Goal: Transaction & Acquisition: Purchase product/service

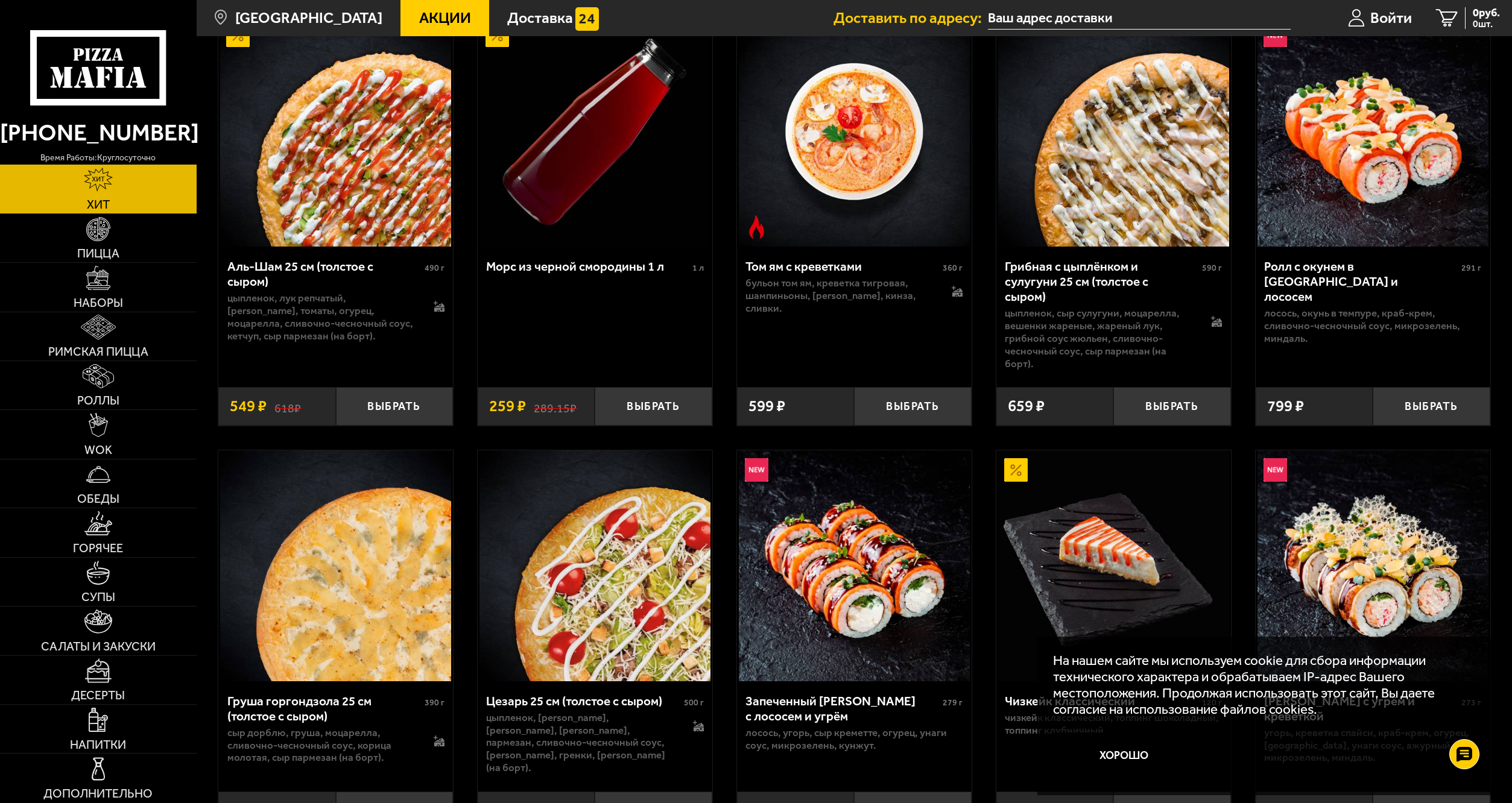
scroll to position [241, 0]
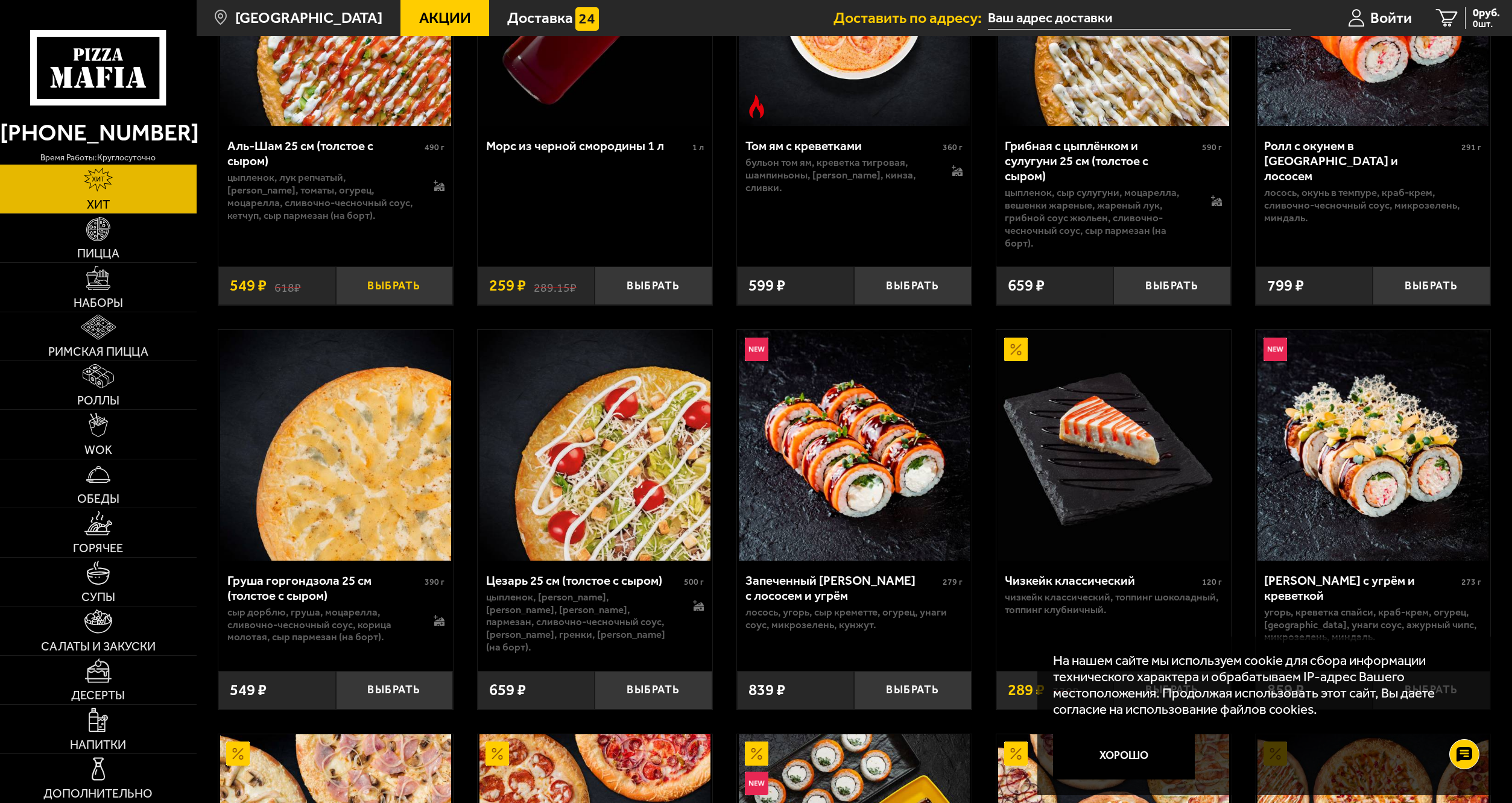
click at [410, 270] on button "Выбрать" at bounding box center [394, 286] width 117 height 39
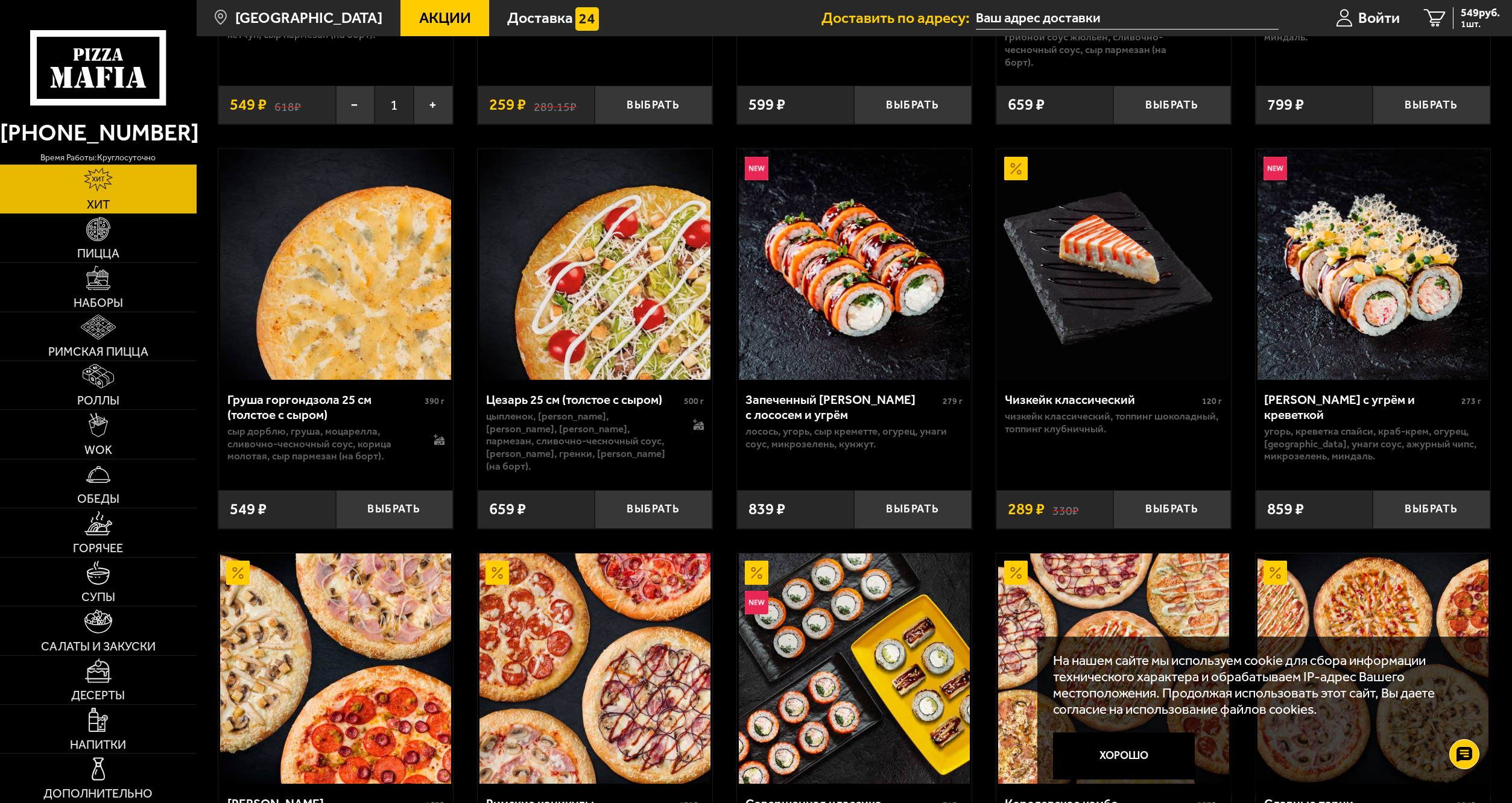
scroll to position [602, 0]
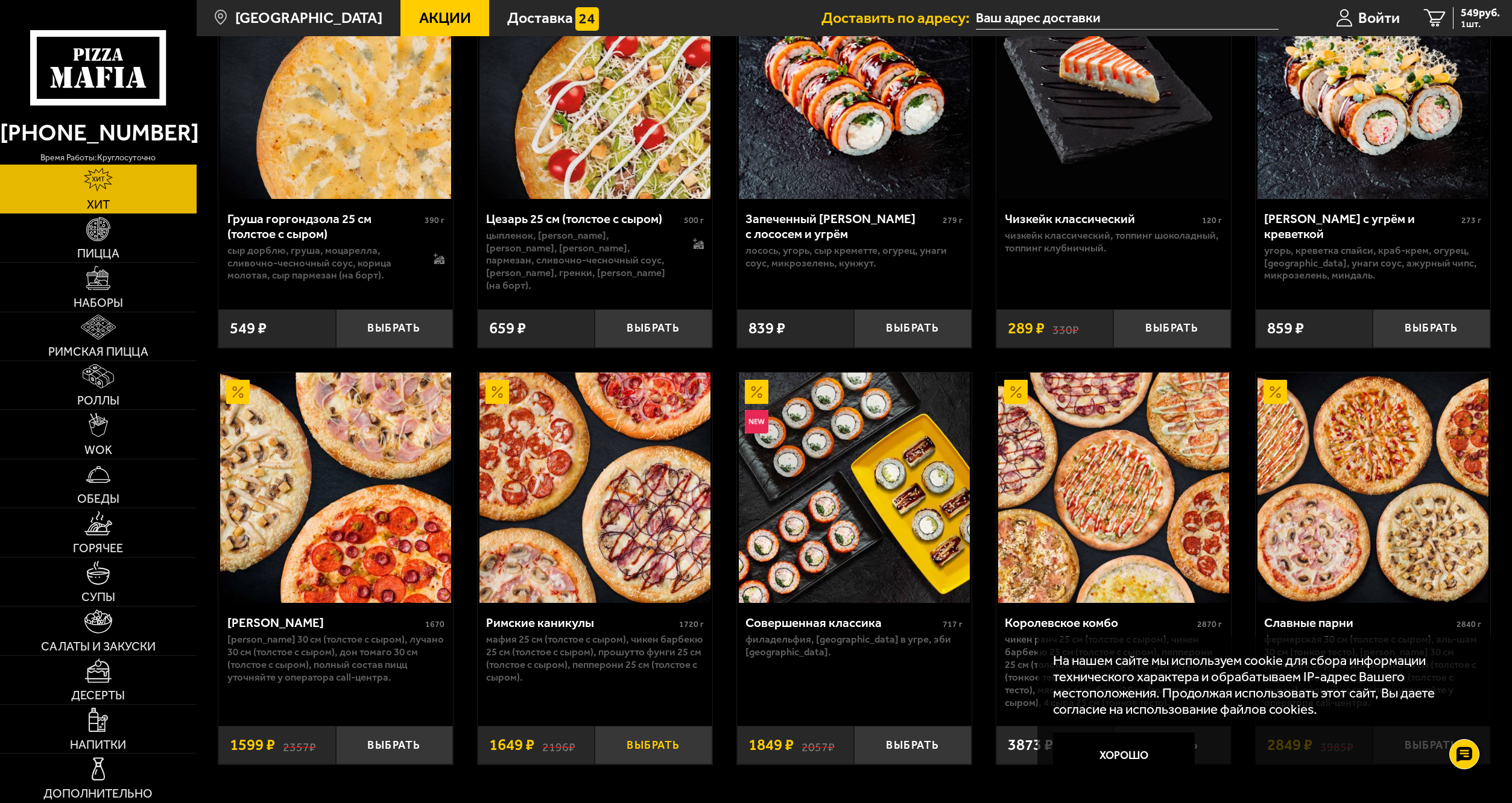
click at [639, 726] on button "Выбрать" at bounding box center [653, 745] width 117 height 39
click at [1472, 15] on span "2198 руб." at bounding box center [1477, 12] width 46 height 11
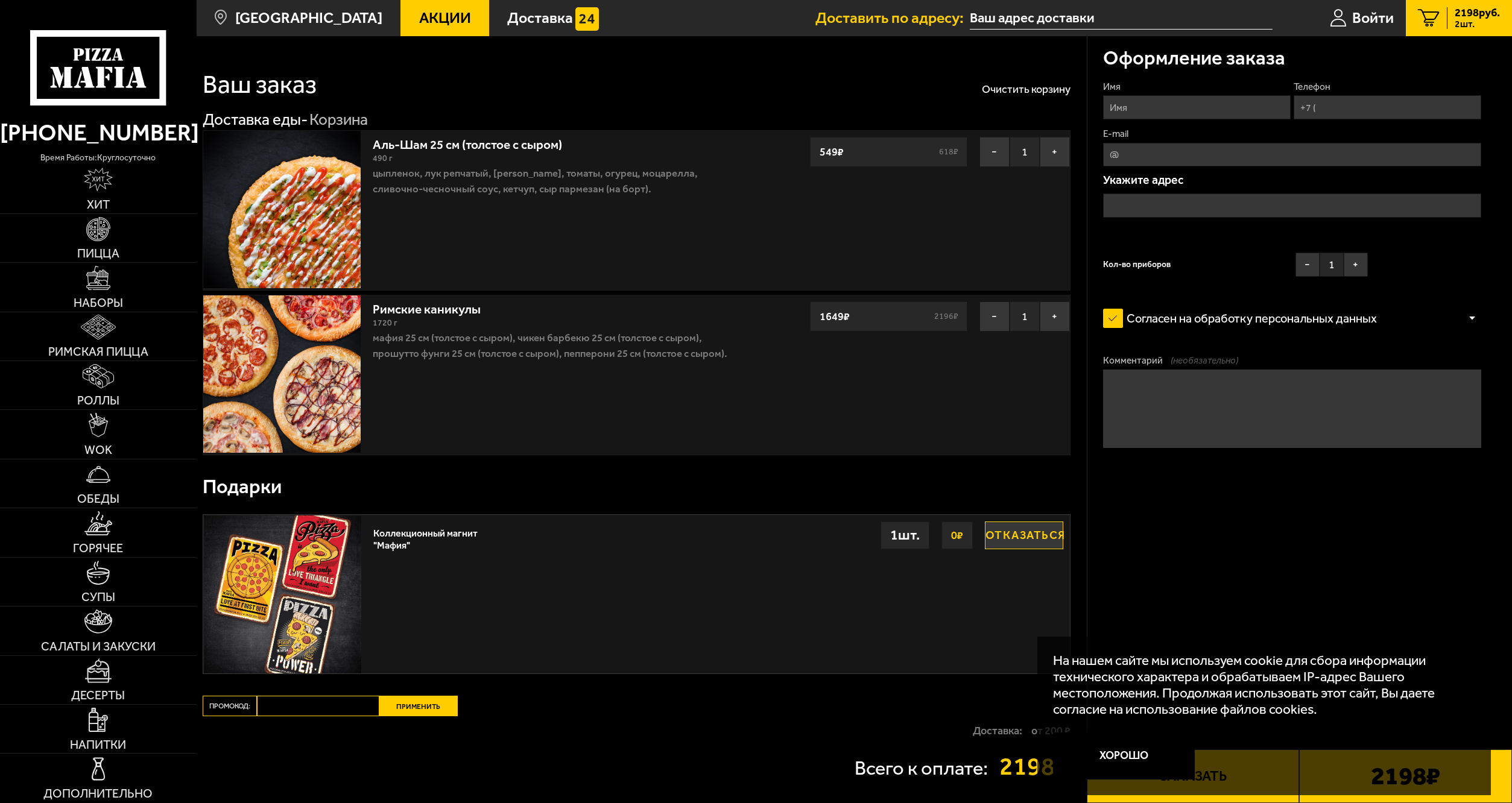
click at [601, 193] on p "цыпленок, лук репчатый, [PERSON_NAME], томаты, огурец, моцарелла, сливочно-чесн…" at bounding box center [561, 181] width 376 height 32
click at [762, 213] on div "Аль-Шам 25 см (толстое с сыром) 490 г цыпленок, лук репчатый, салат айсберг, то…" at bounding box center [506, 210] width 606 height 159
click at [992, 149] on button "−" at bounding box center [994, 151] width 30 height 30
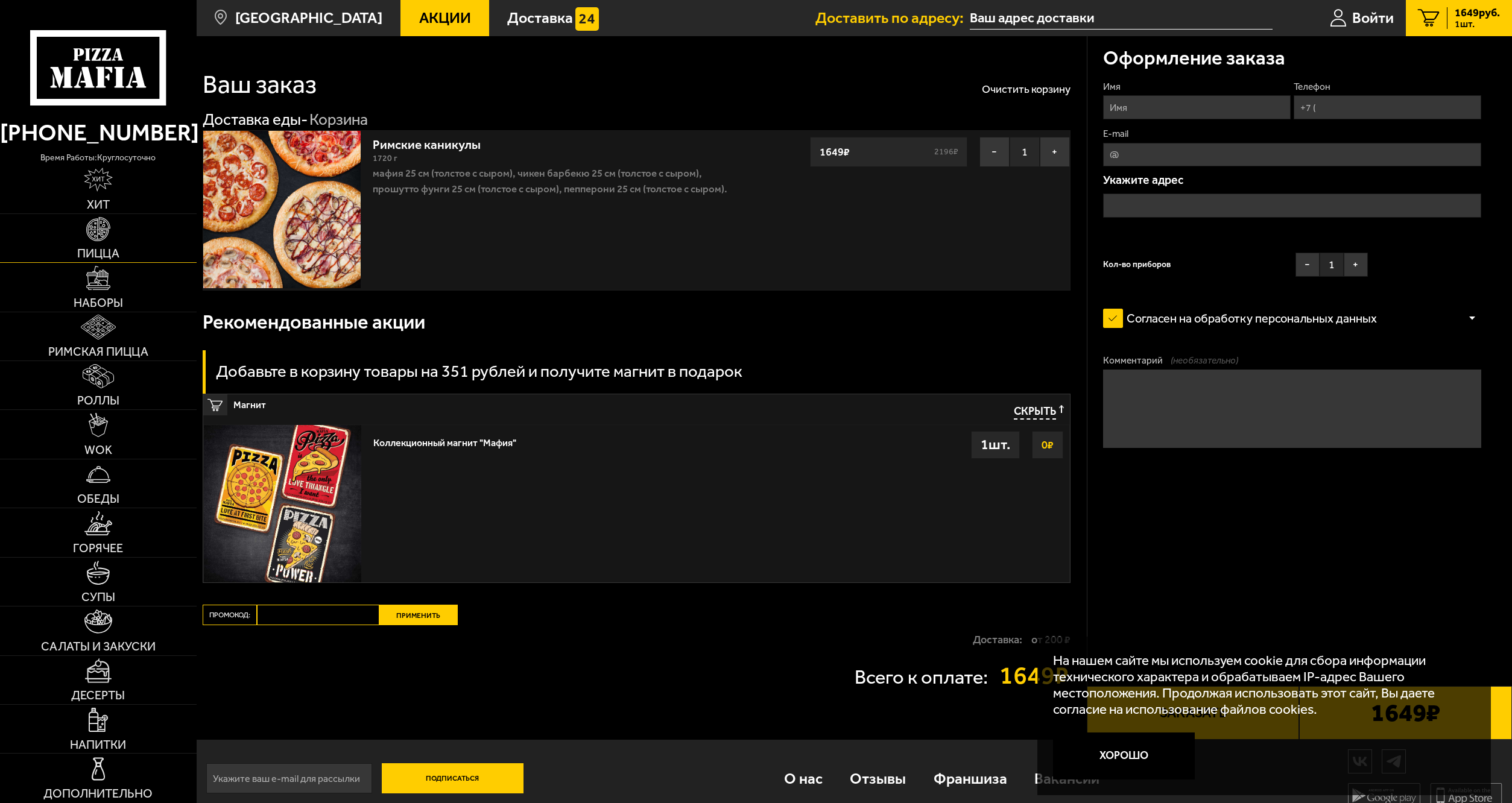
click at [103, 240] on img at bounding box center [98, 228] width 24 height 24
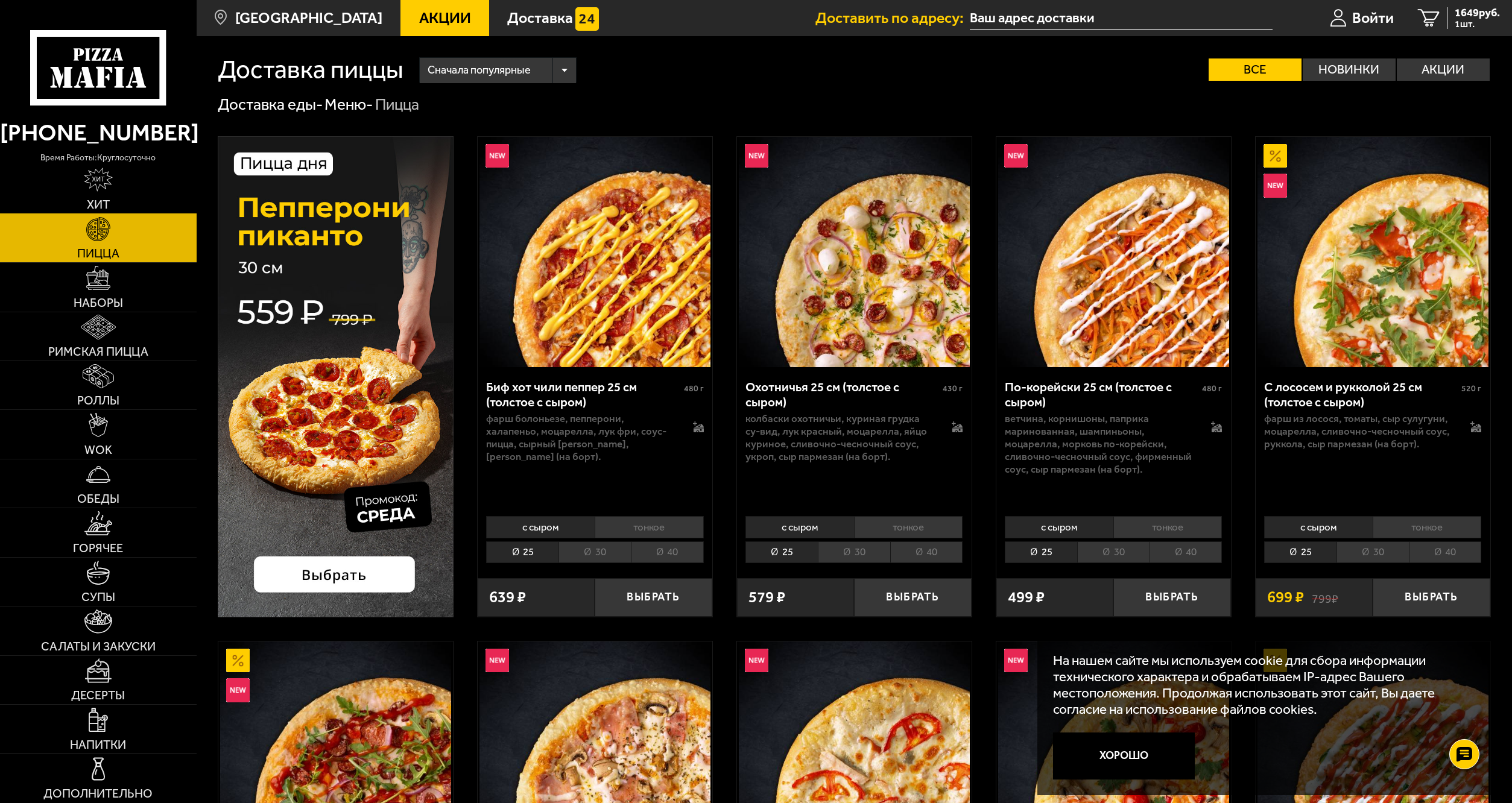
click at [111, 185] on img at bounding box center [98, 179] width 29 height 24
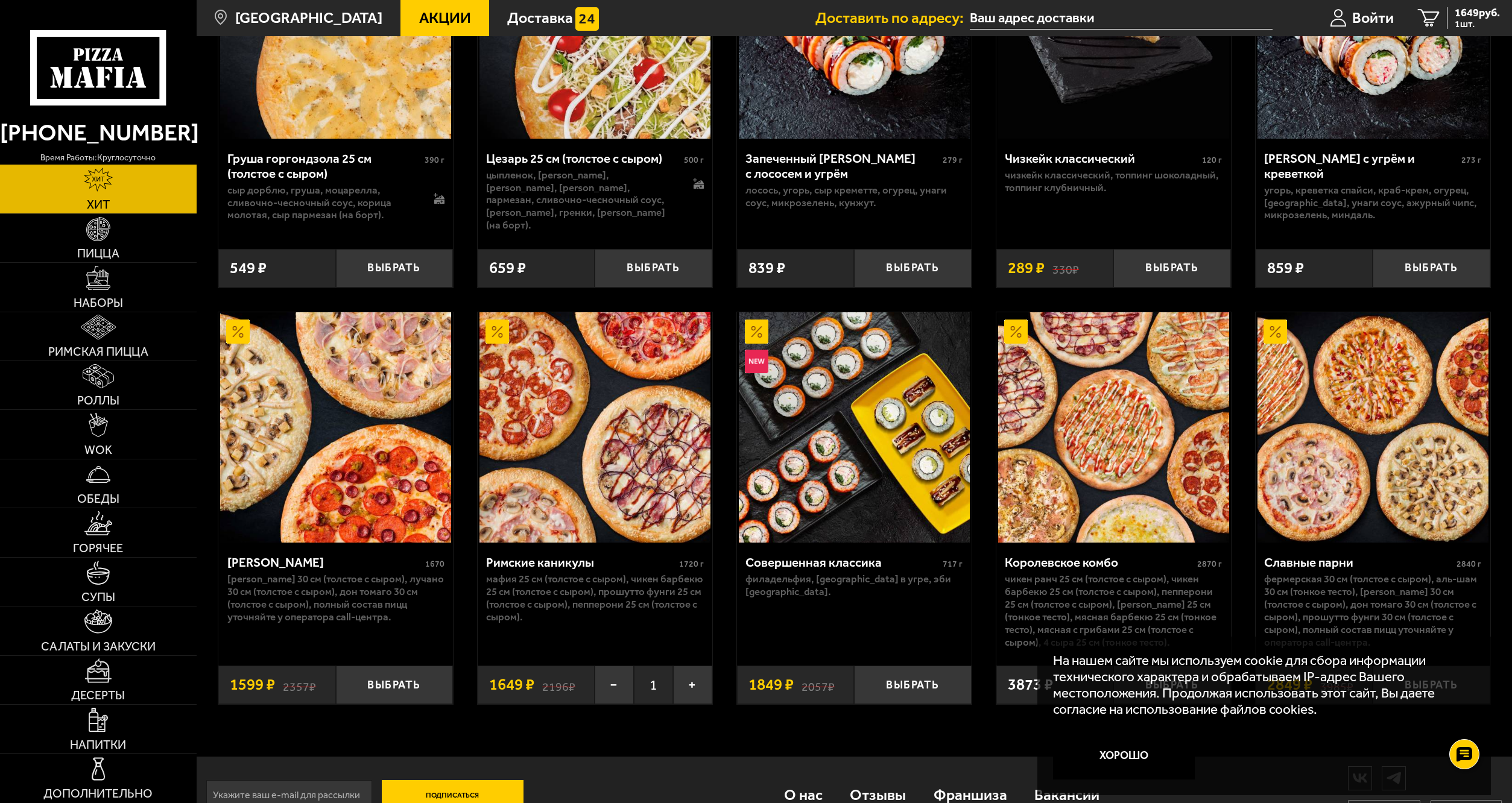
scroll to position [677, 0]
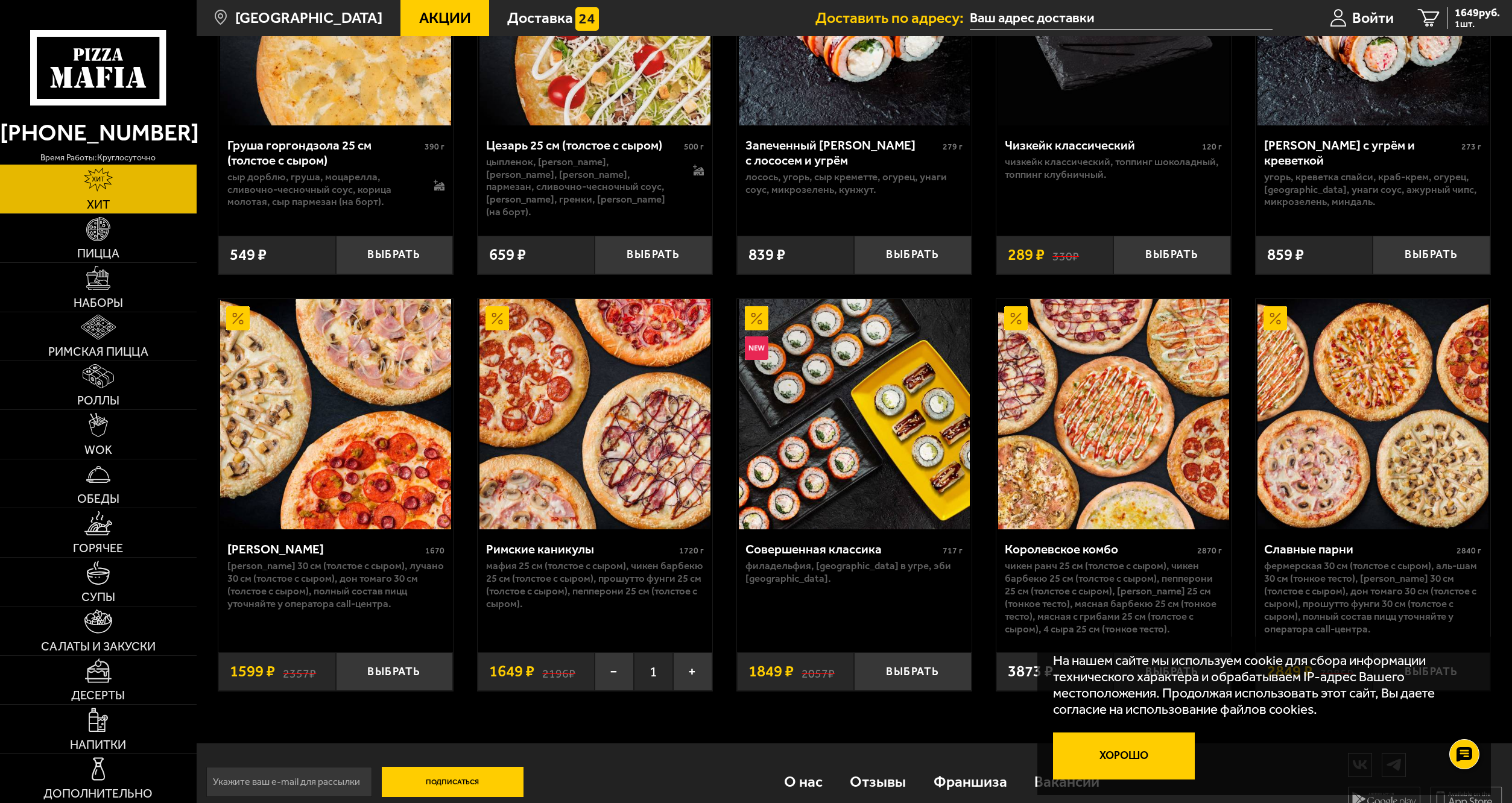
click at [1136, 757] on button "Хорошо" at bounding box center [1124, 756] width 142 height 47
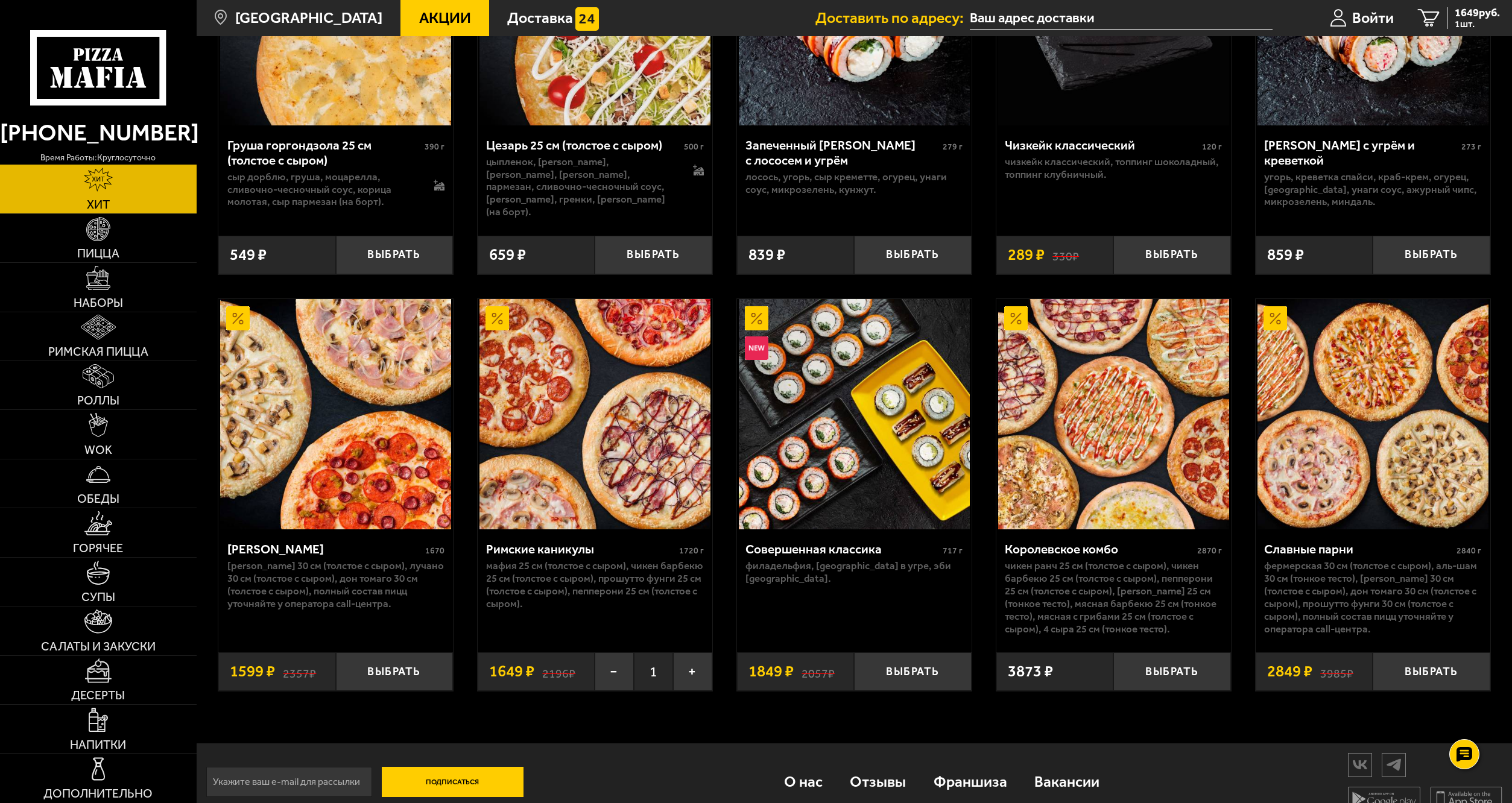
click at [1117, 367] on img at bounding box center [1114, 414] width 231 height 231
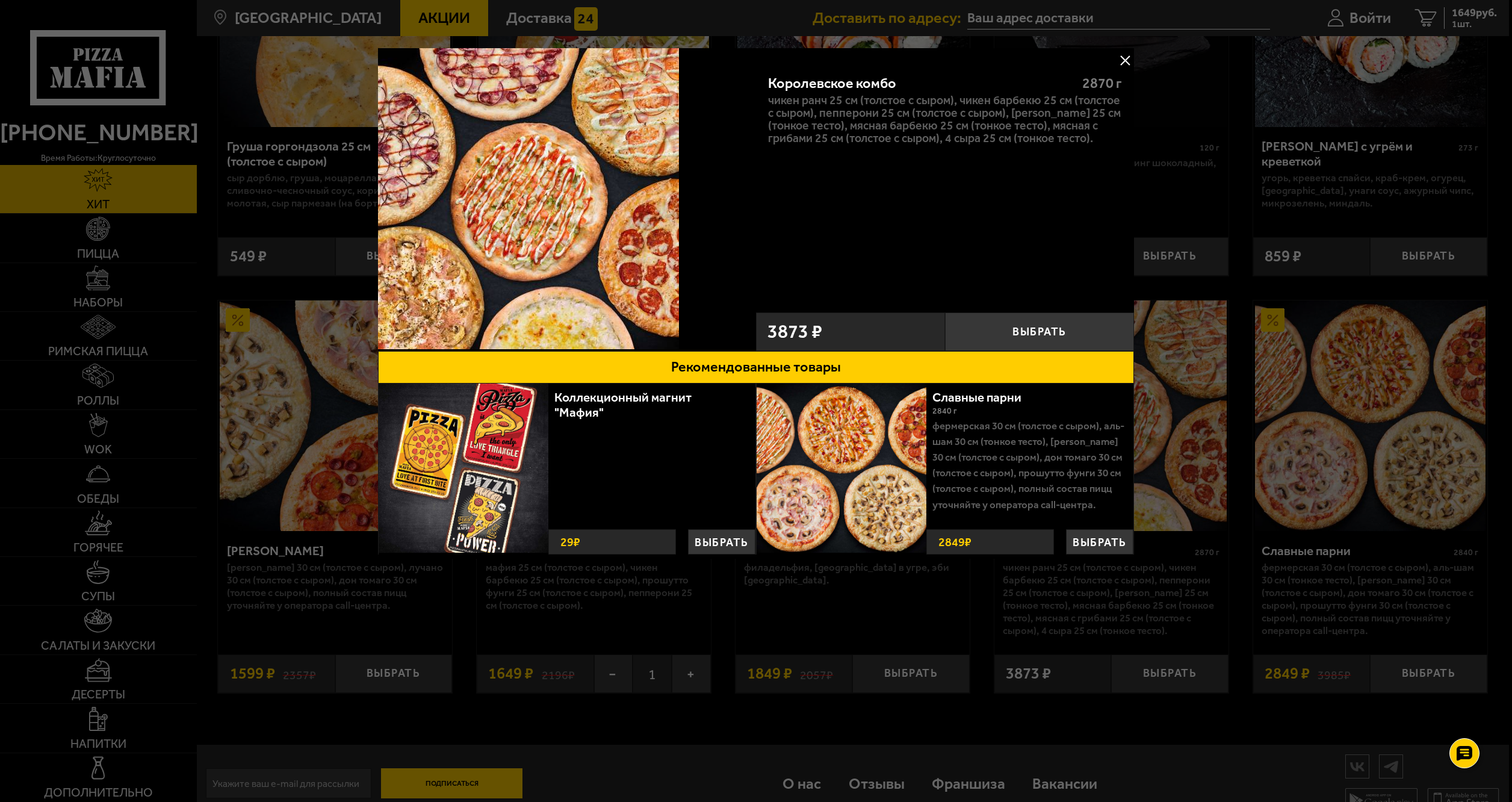
click at [1125, 58] on button at bounding box center [1125, 60] width 18 height 18
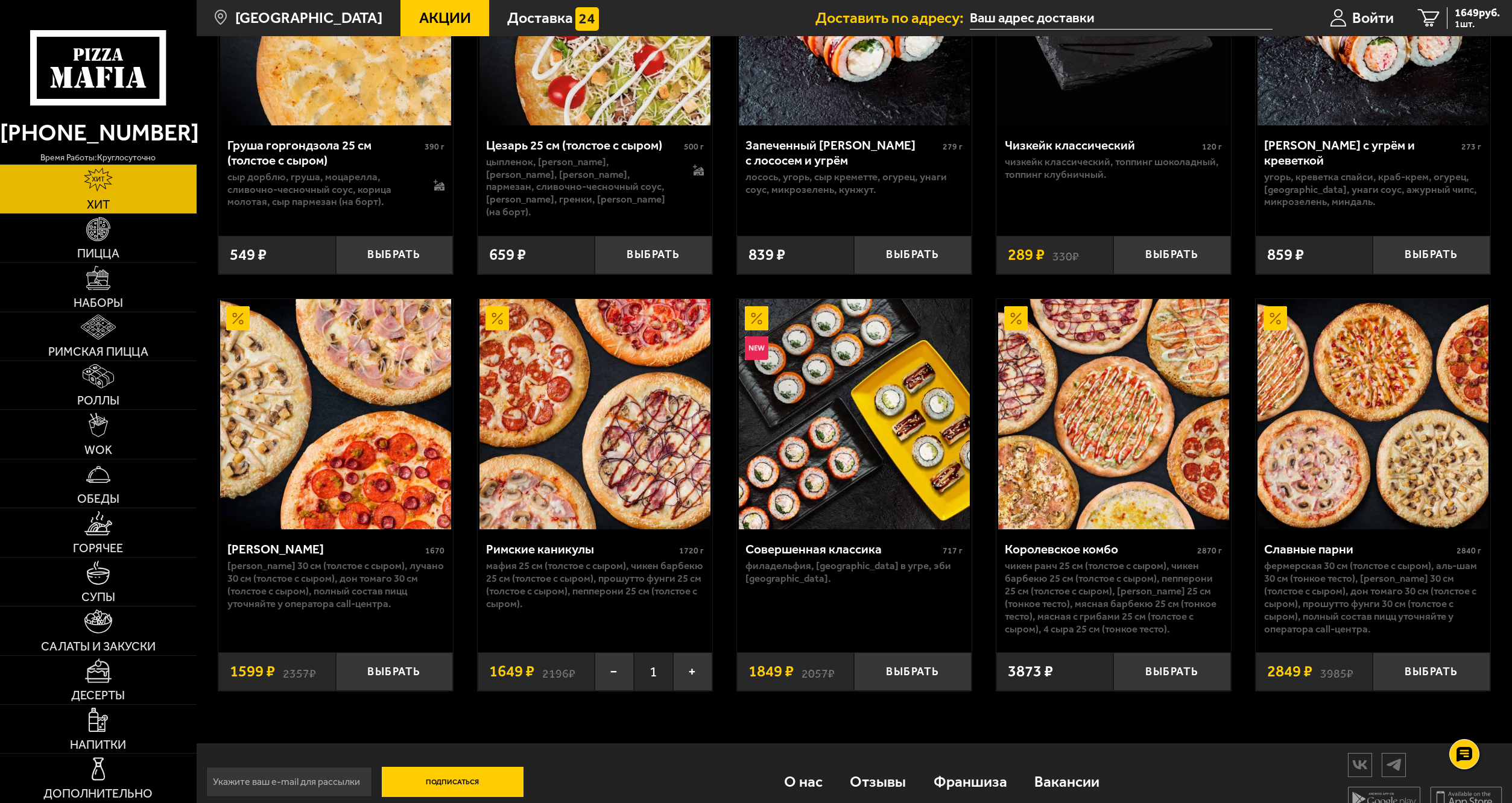
click at [390, 384] on img at bounding box center [335, 414] width 231 height 231
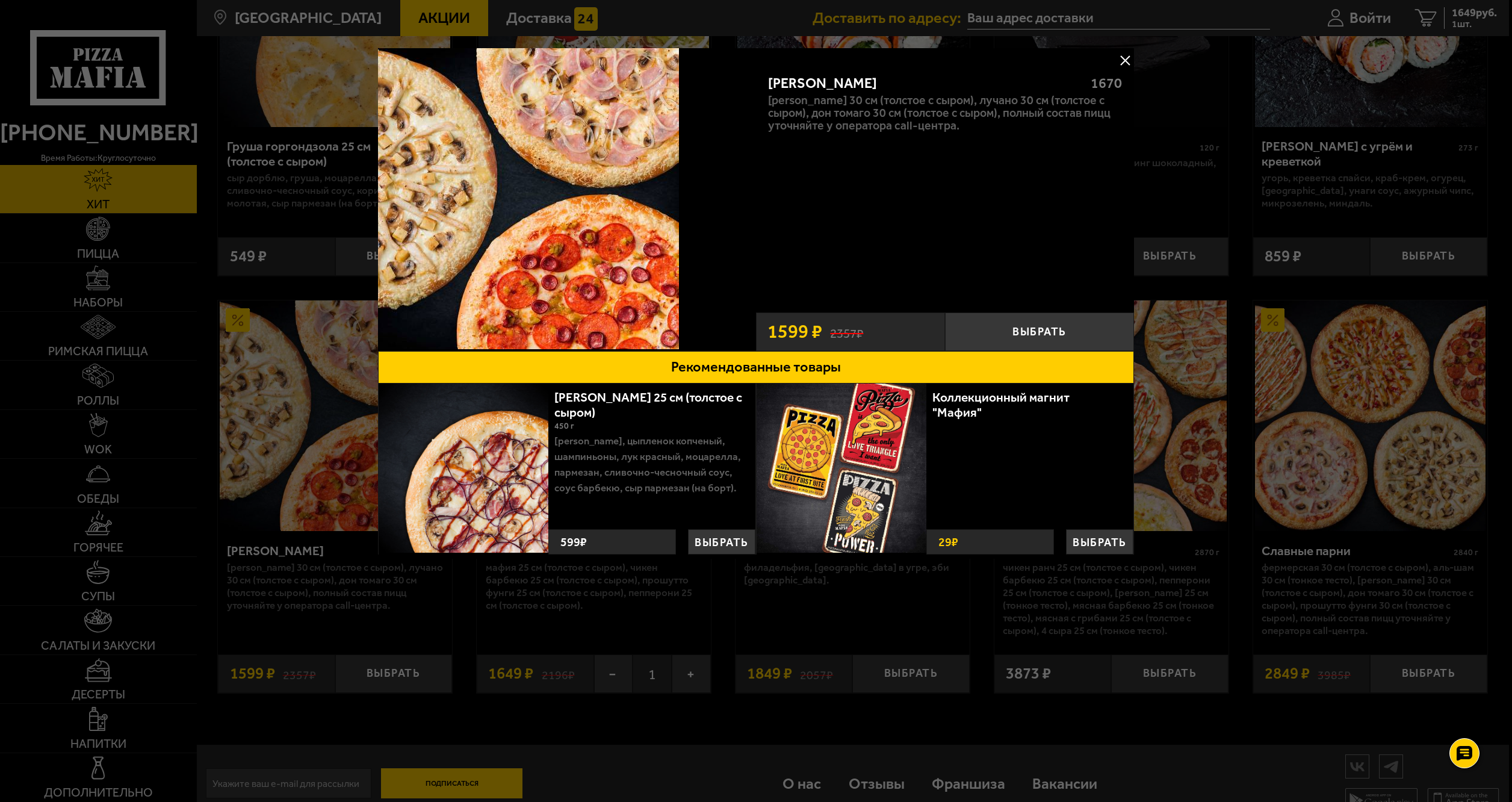
click at [1125, 59] on button at bounding box center [1125, 60] width 18 height 18
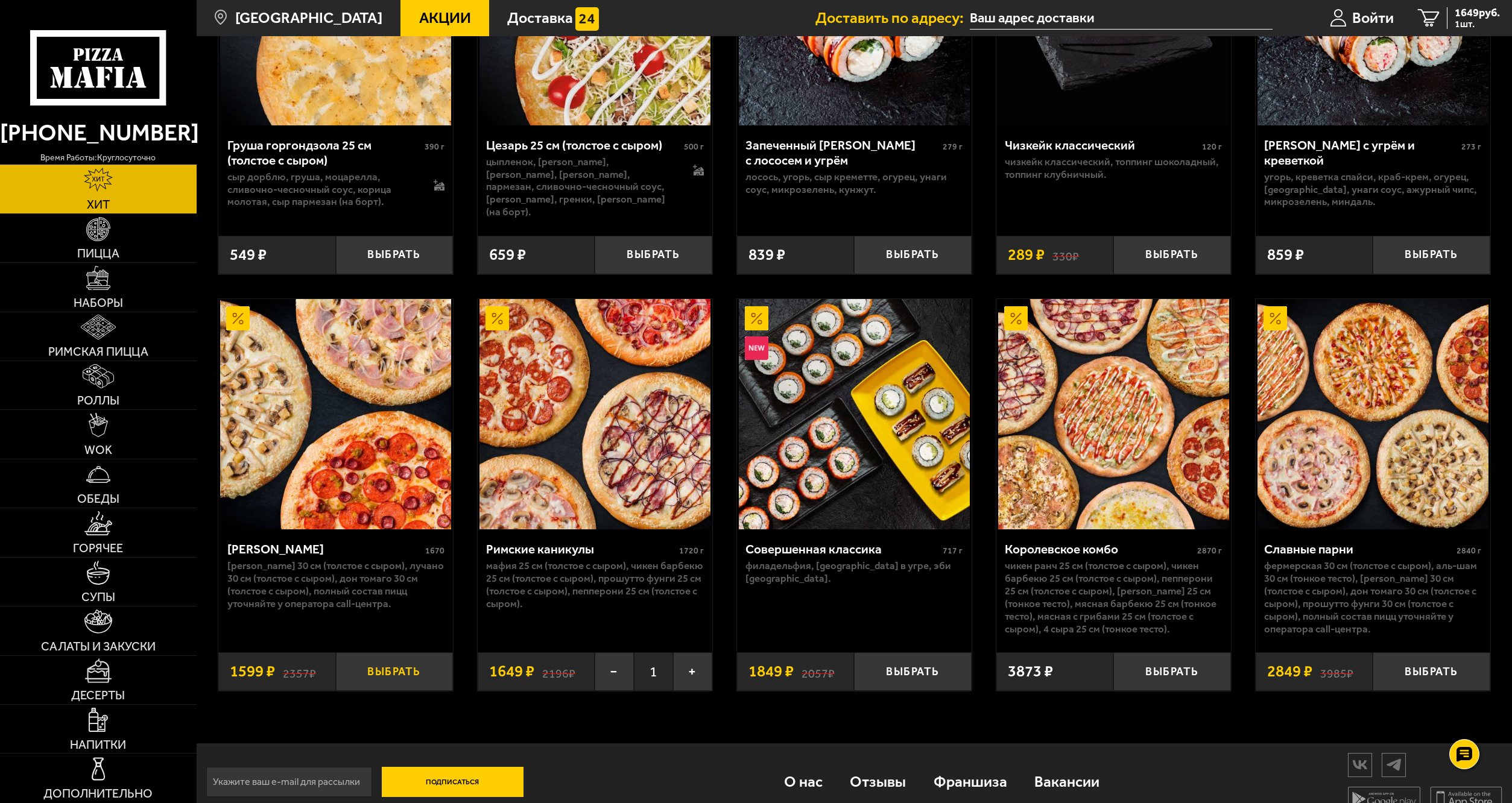
click at [397, 655] on button "Выбрать" at bounding box center [394, 671] width 117 height 39
click at [1469, 15] on span "3248 руб." at bounding box center [1477, 12] width 46 height 11
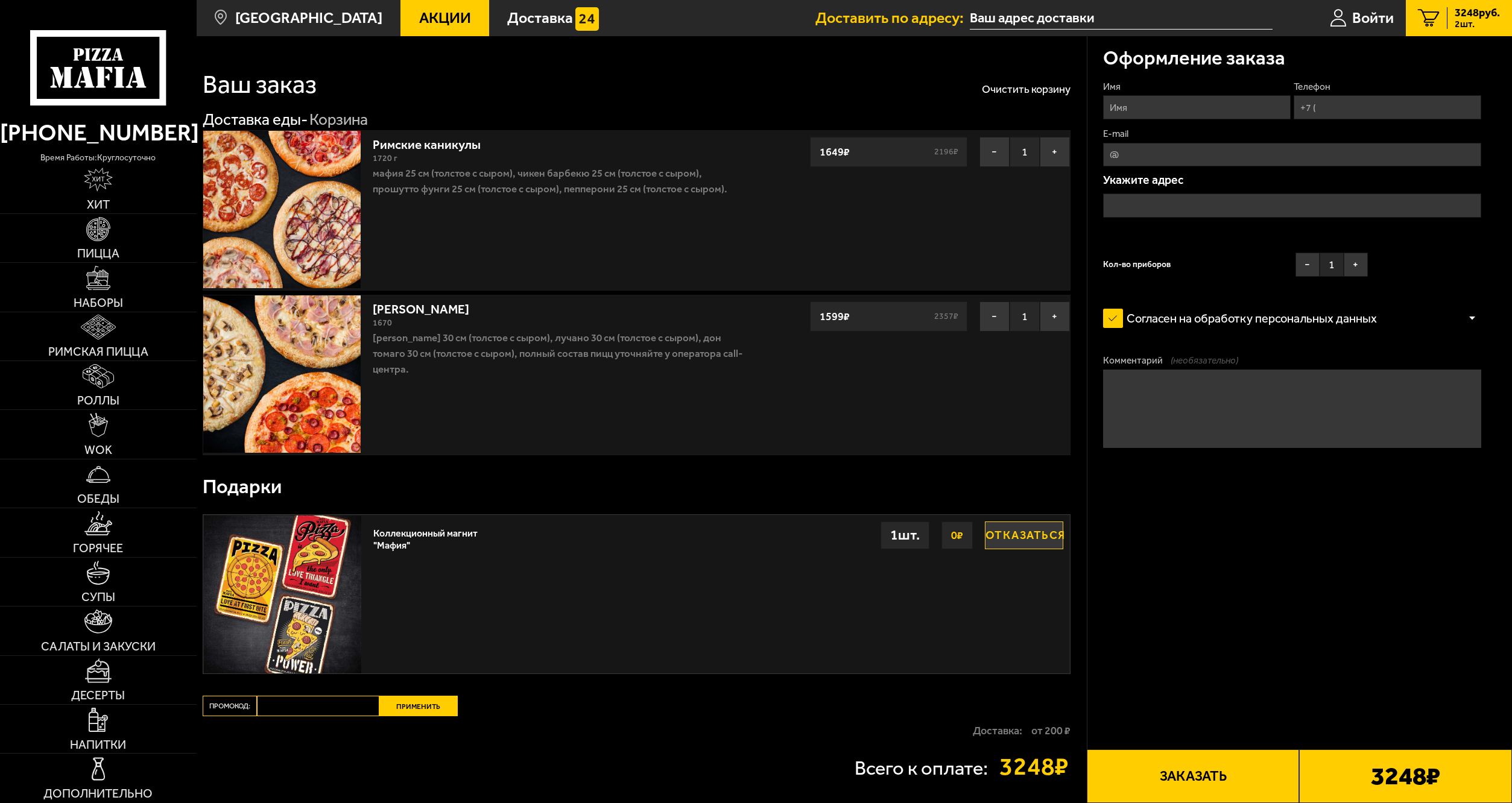
click at [1151, 107] on input "Имя" at bounding box center [1197, 107] width 187 height 24
type input "[PERSON_NAME]"
type input "[PHONE_NUMBER]"
type input "[EMAIL_ADDRESS][DOMAIN_NAME]"
click at [1256, 105] on input "[PERSON_NAME]" at bounding box center [1197, 107] width 187 height 24
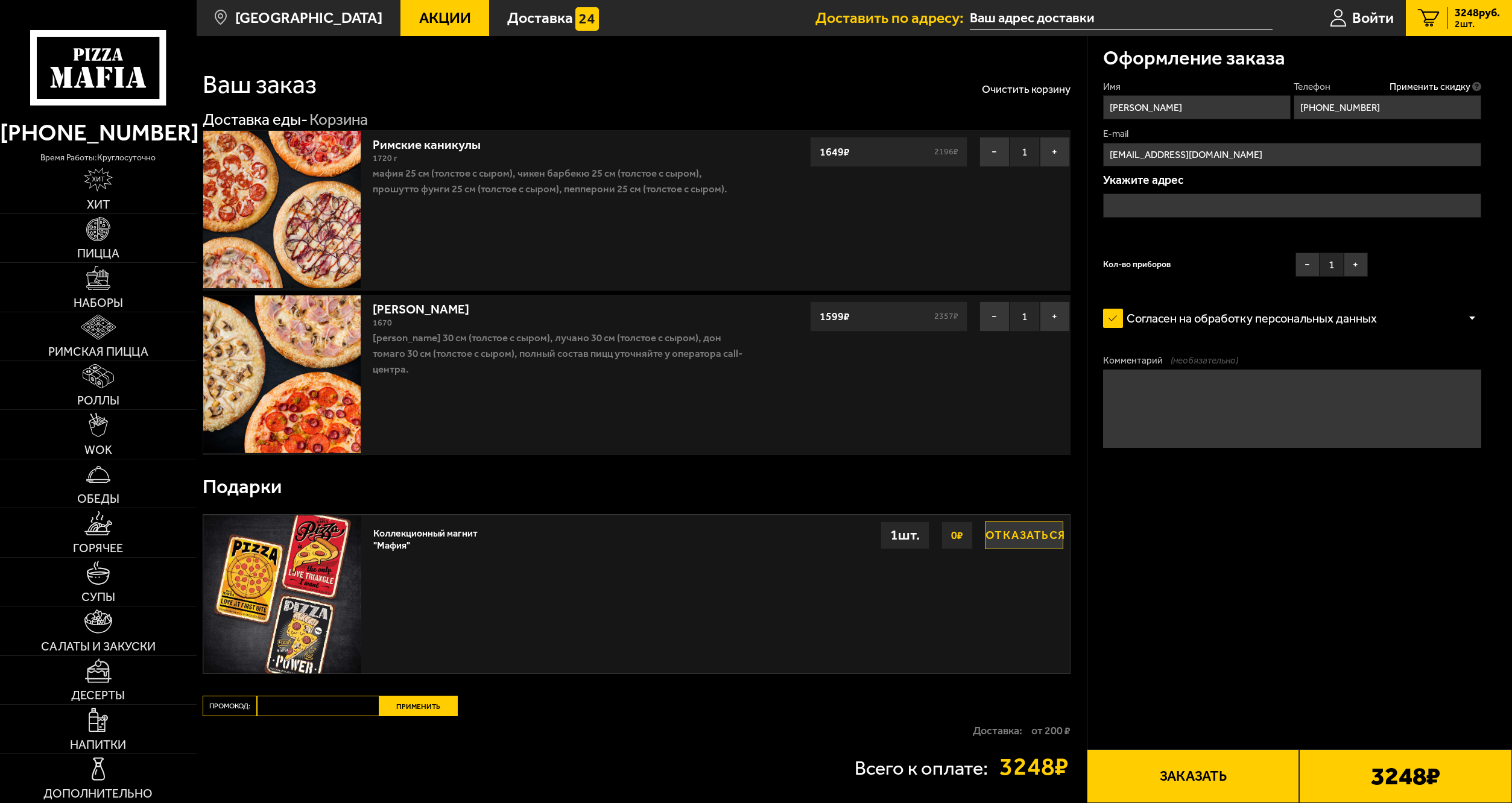
type input "[PERSON_NAME]"
click at [1455, 255] on div "Имя [PERSON_NAME] Телефон Применить скидку Вы будете зарегистрированы автоматич…" at bounding box center [1292, 181] width 378 height 203
click at [1113, 204] on input "text" at bounding box center [1292, 205] width 378 height 24
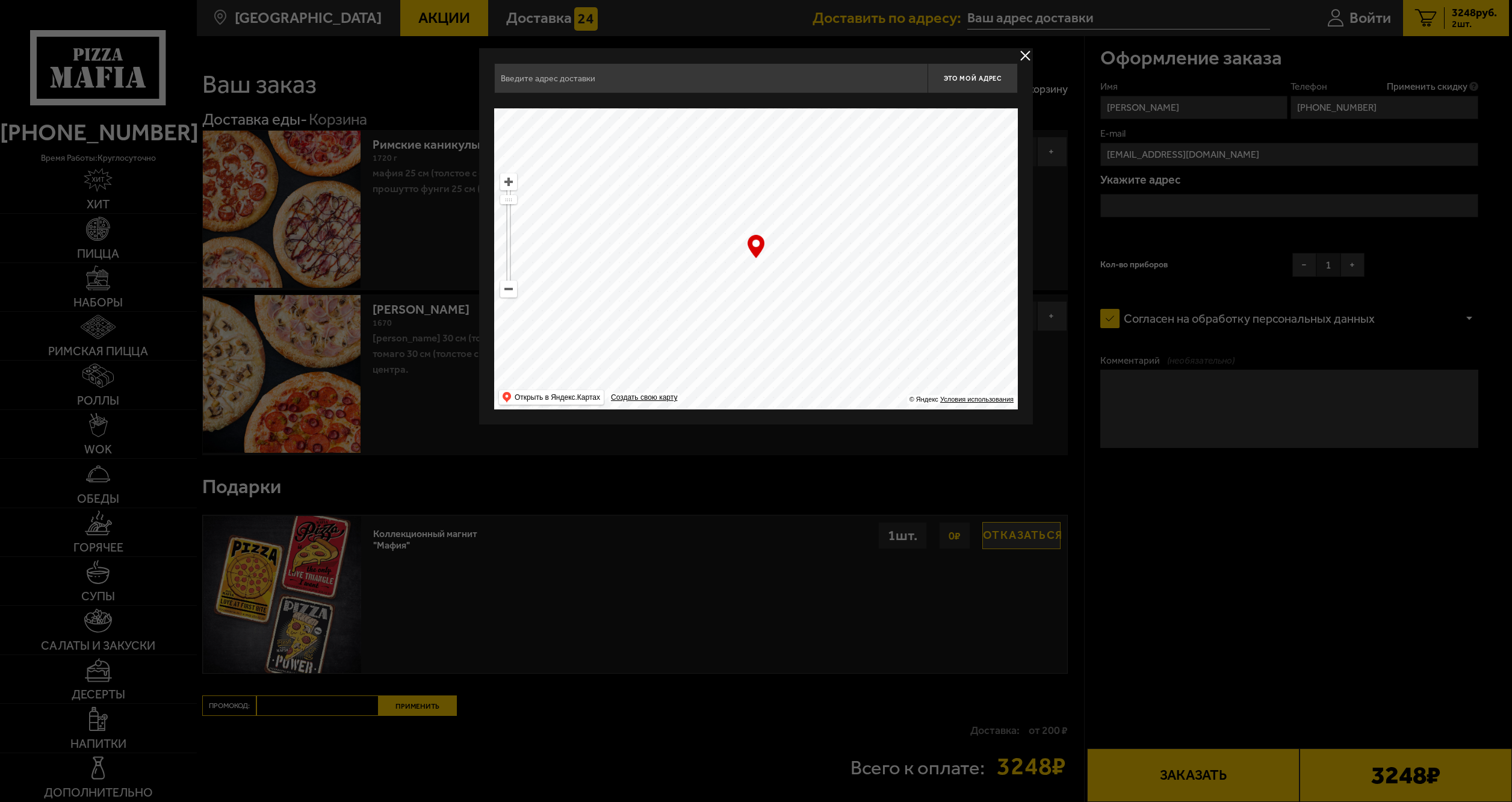
click at [507, 294] on ymaps at bounding box center [508, 288] width 15 height 15
click at [507, 293] on ymaps at bounding box center [508, 288] width 15 height 15
drag, startPoint x: 719, startPoint y: 179, endPoint x: 831, endPoint y: 442, distance: 285.9
click at [831, 438] on main "[GEOGRAPHIC_DATA] Все Акции Доставка Личный кабинет Акции Доставка Доставить по…" at bounding box center [852, 453] width 1312 height 907
type input "[PERSON_NAME][STREET_ADDRESS]"
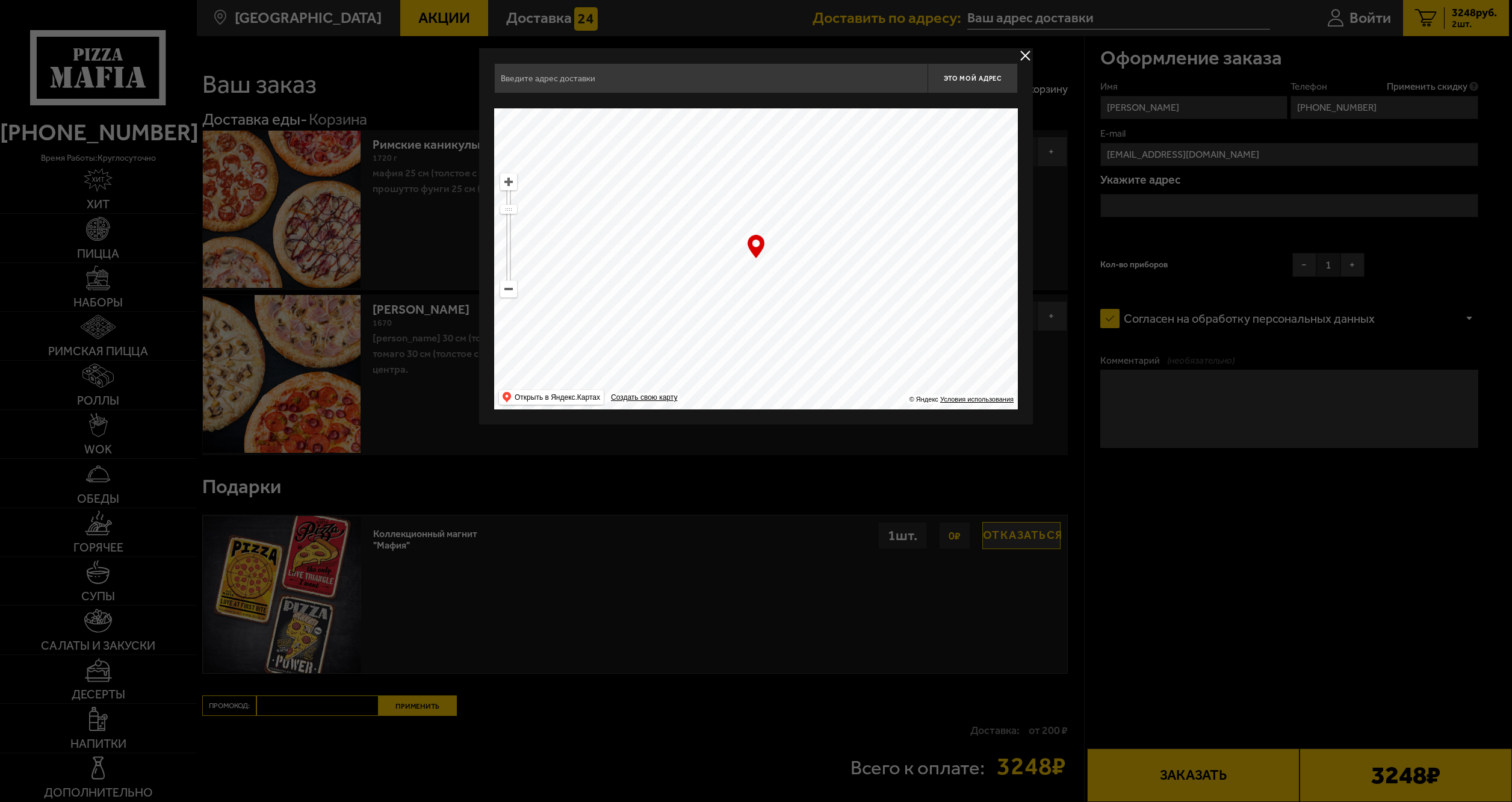
type input "[PERSON_NAME][STREET_ADDRESS]"
drag, startPoint x: 801, startPoint y: 214, endPoint x: 830, endPoint y: 414, distance: 202.1
click at [830, 414] on div "[PERSON_NAME][STREET_ADDRESS] Это мой адрес Найдите адрес перетащив карту … © Я…" at bounding box center [756, 236] width 554 height 376
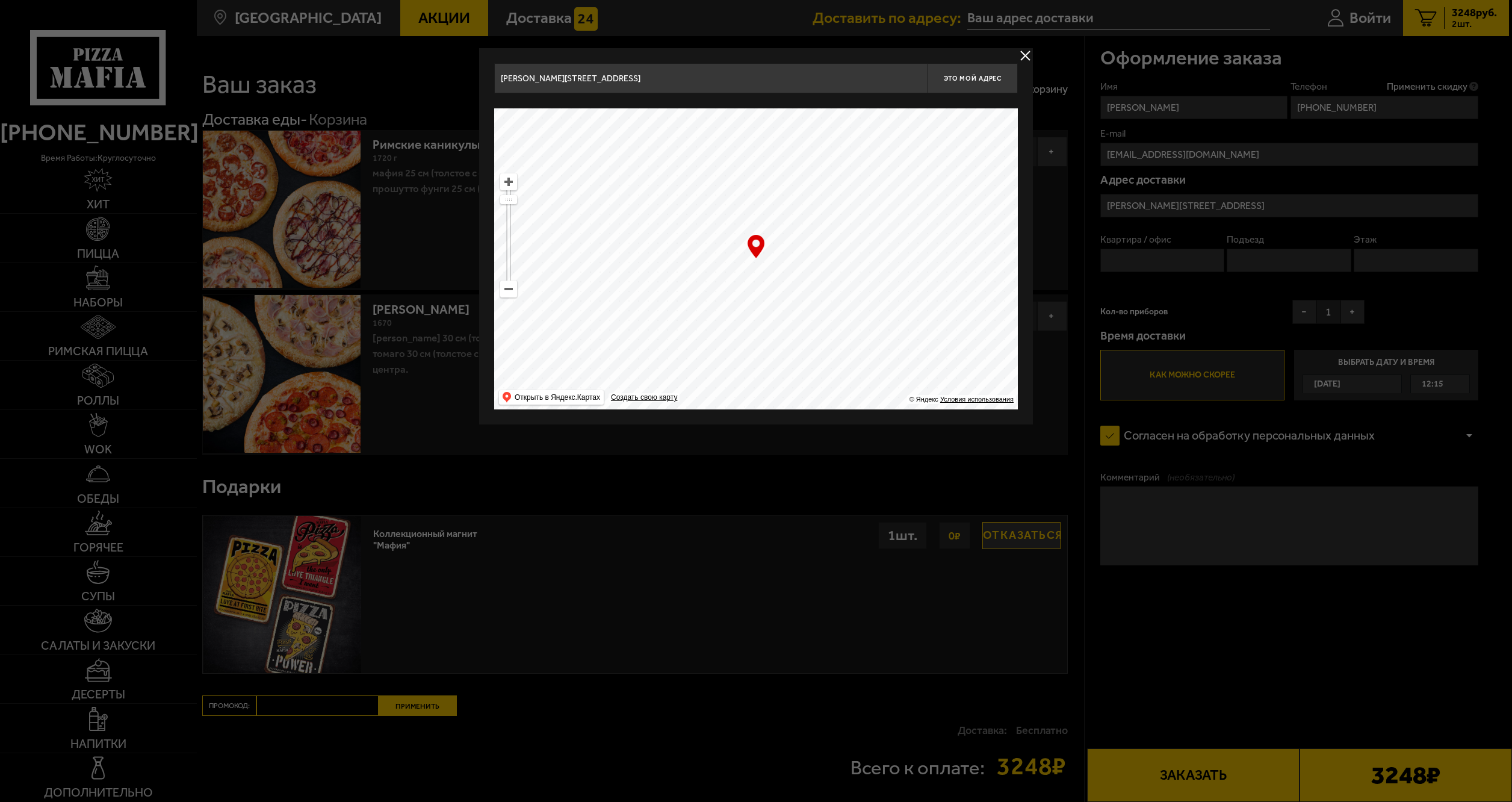
type input "[STREET_ADDRESS]"
drag, startPoint x: 829, startPoint y: 200, endPoint x: 830, endPoint y: 367, distance: 167.0
click at [830, 367] on ymaps at bounding box center [756, 259] width 524 height 301
drag, startPoint x: 797, startPoint y: 173, endPoint x: 880, endPoint y: 395, distance: 237.0
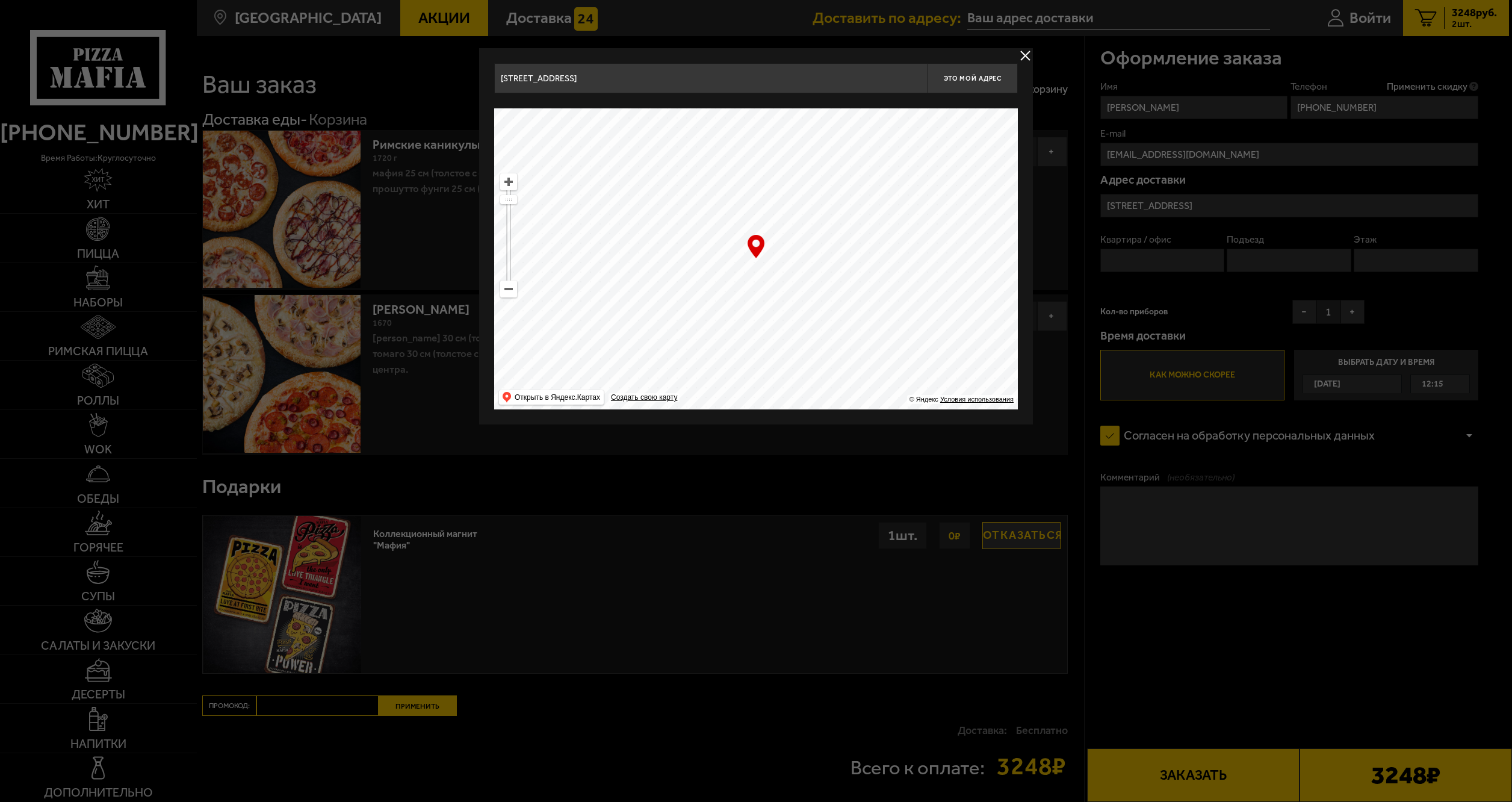
click at [880, 394] on ymaps at bounding box center [756, 259] width 524 height 301
drag, startPoint x: 793, startPoint y: 169, endPoint x: 803, endPoint y: 362, distance: 193.3
click at [803, 357] on ymaps at bounding box center [756, 259] width 524 height 301
drag, startPoint x: 809, startPoint y: 206, endPoint x: 804, endPoint y: 347, distance: 141.1
click at [804, 347] on ymaps at bounding box center [756, 259] width 524 height 301
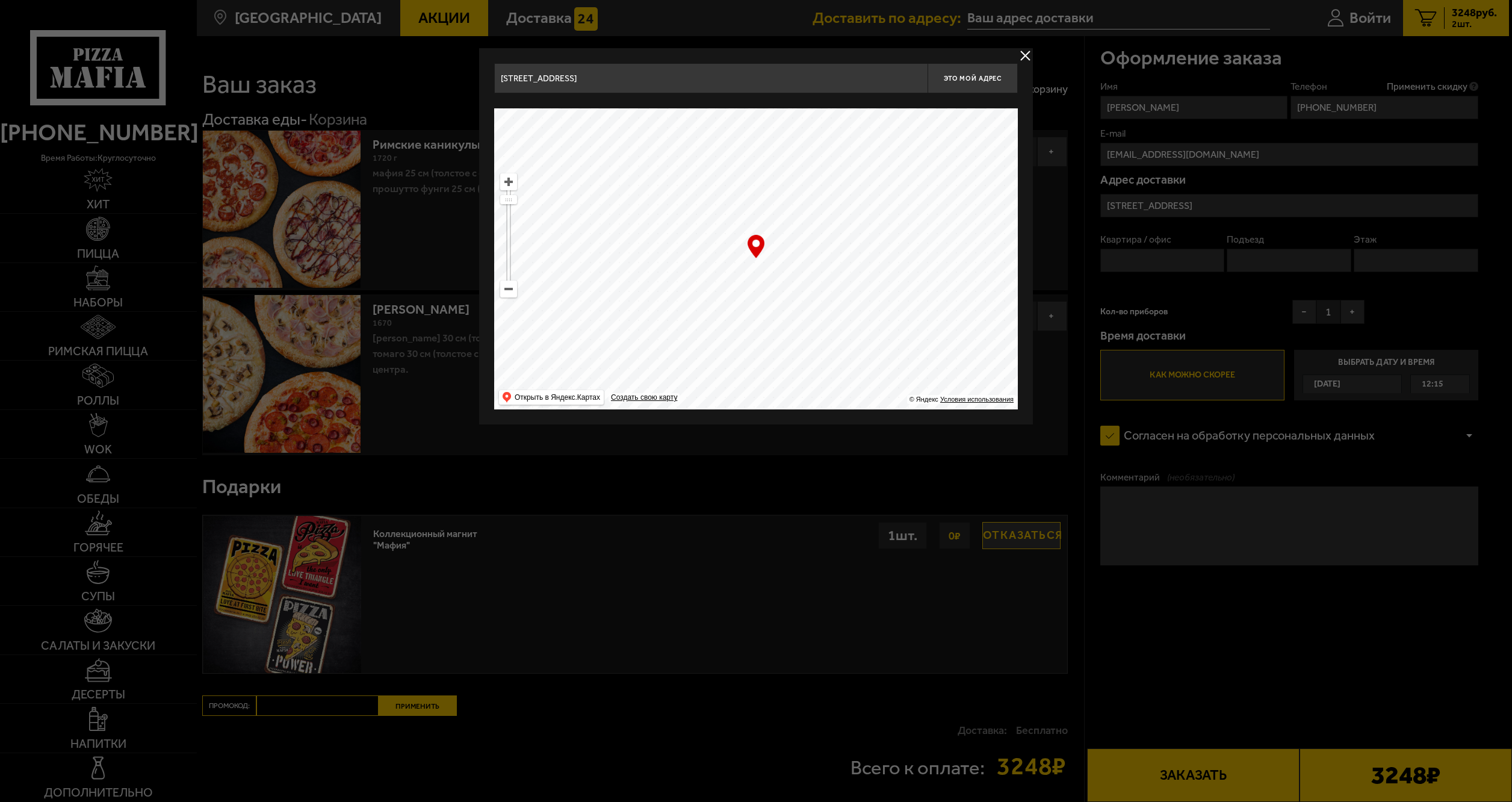
click at [508, 288] on ymaps at bounding box center [508, 288] width 15 height 15
drag, startPoint x: 744, startPoint y: 189, endPoint x: 700, endPoint y: 405, distance: 220.4
click at [699, 404] on ymaps at bounding box center [756, 259] width 524 height 301
drag, startPoint x: 742, startPoint y: 174, endPoint x: 764, endPoint y: 376, distance: 203.2
click at [764, 373] on ymaps at bounding box center [756, 259] width 524 height 301
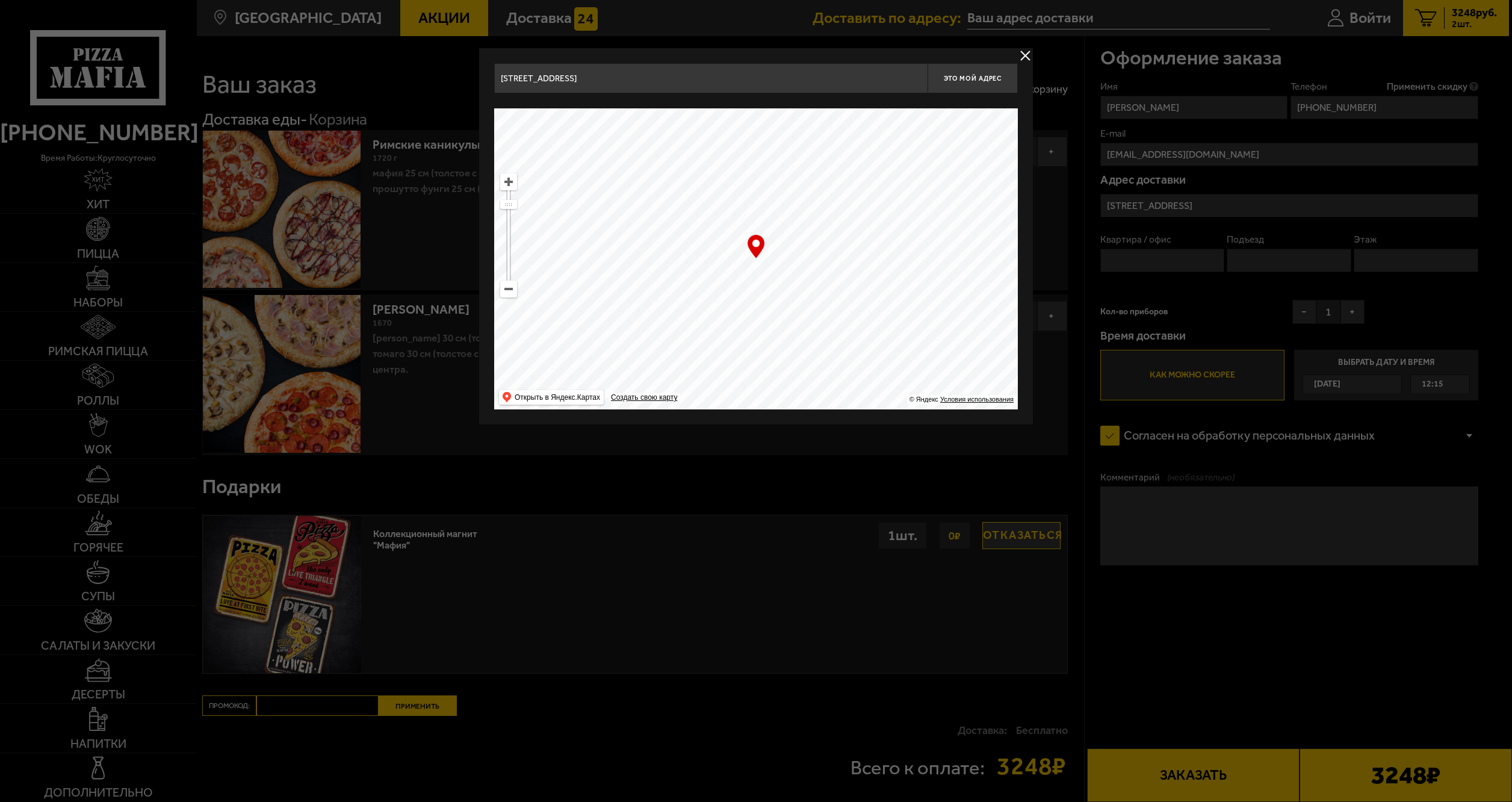
drag, startPoint x: 793, startPoint y: 154, endPoint x: 761, endPoint y: 384, distance: 232.2
click at [761, 377] on ymaps at bounding box center [756, 259] width 524 height 301
drag, startPoint x: 819, startPoint y: 235, endPoint x: 811, endPoint y: 377, distance: 142.2
click at [812, 374] on ymaps at bounding box center [756, 259] width 524 height 301
drag, startPoint x: 840, startPoint y: 187, endPoint x: 819, endPoint y: 383, distance: 197.1
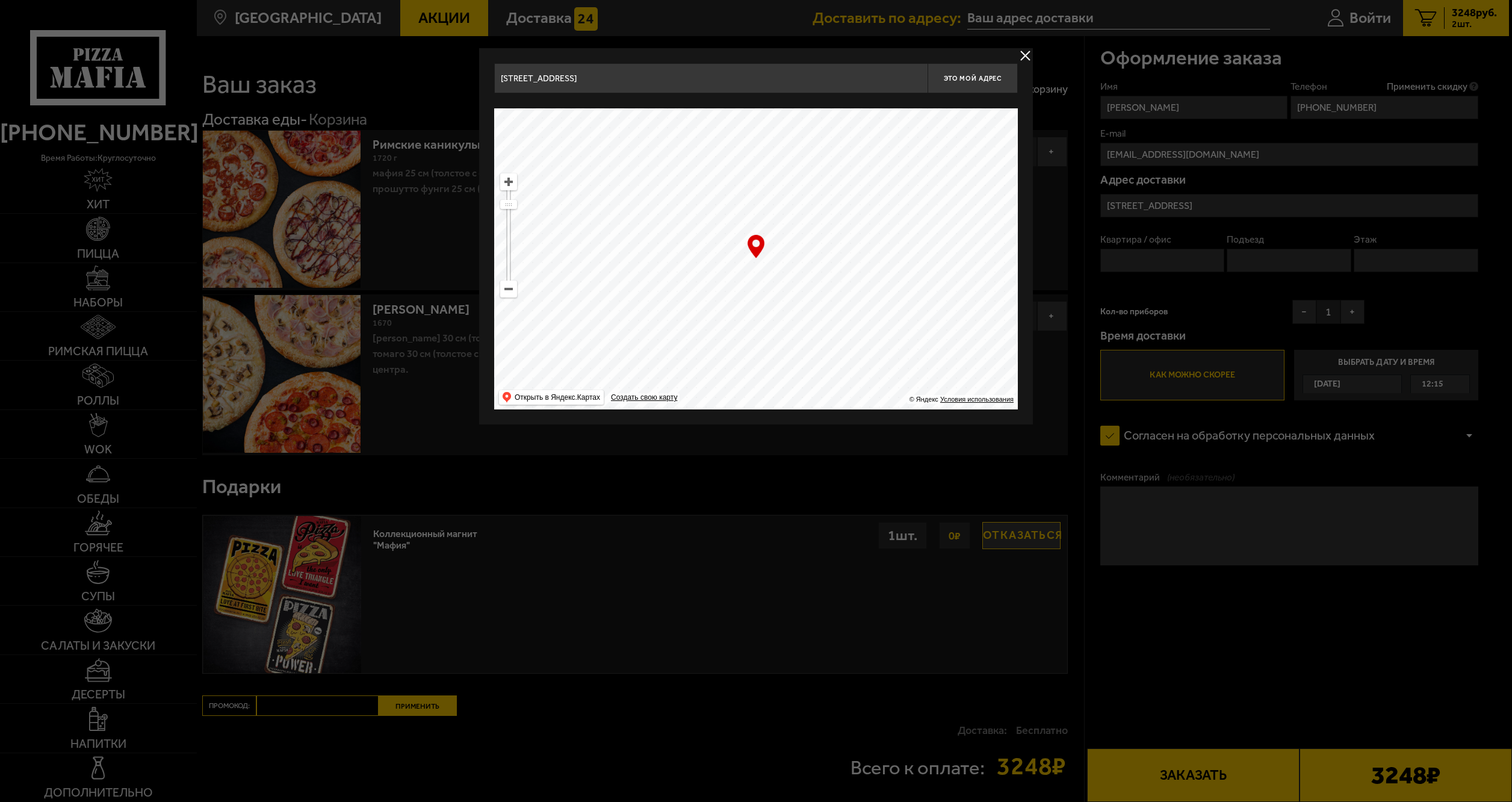
click at [819, 380] on ymaps at bounding box center [756, 259] width 524 height 301
drag, startPoint x: 834, startPoint y: 186, endPoint x: 870, endPoint y: 404, distance: 221.0
click at [866, 427] on main "[GEOGRAPHIC_DATA] Все Акции Доставка Личный кабинет Акции Доставка Доставить по…" at bounding box center [852, 453] width 1312 height 907
type input "[STREET_ADDRESS]"
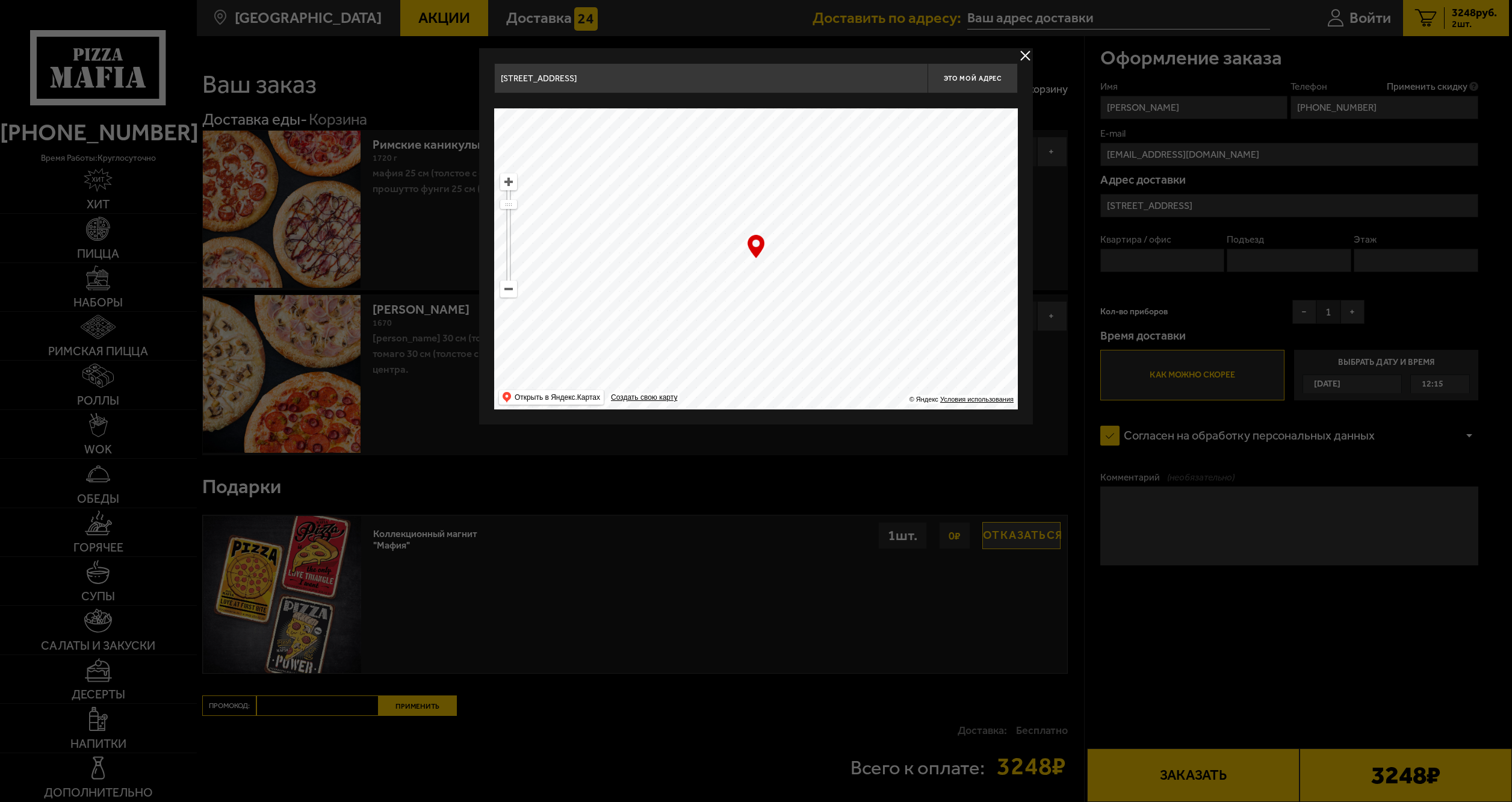
type input "[STREET_ADDRESS]"
type input "территория [GEOGRAPHIC_DATA], [STREET_ADDRESS]"
drag, startPoint x: 814, startPoint y: 171, endPoint x: 699, endPoint y: 399, distance: 255.4
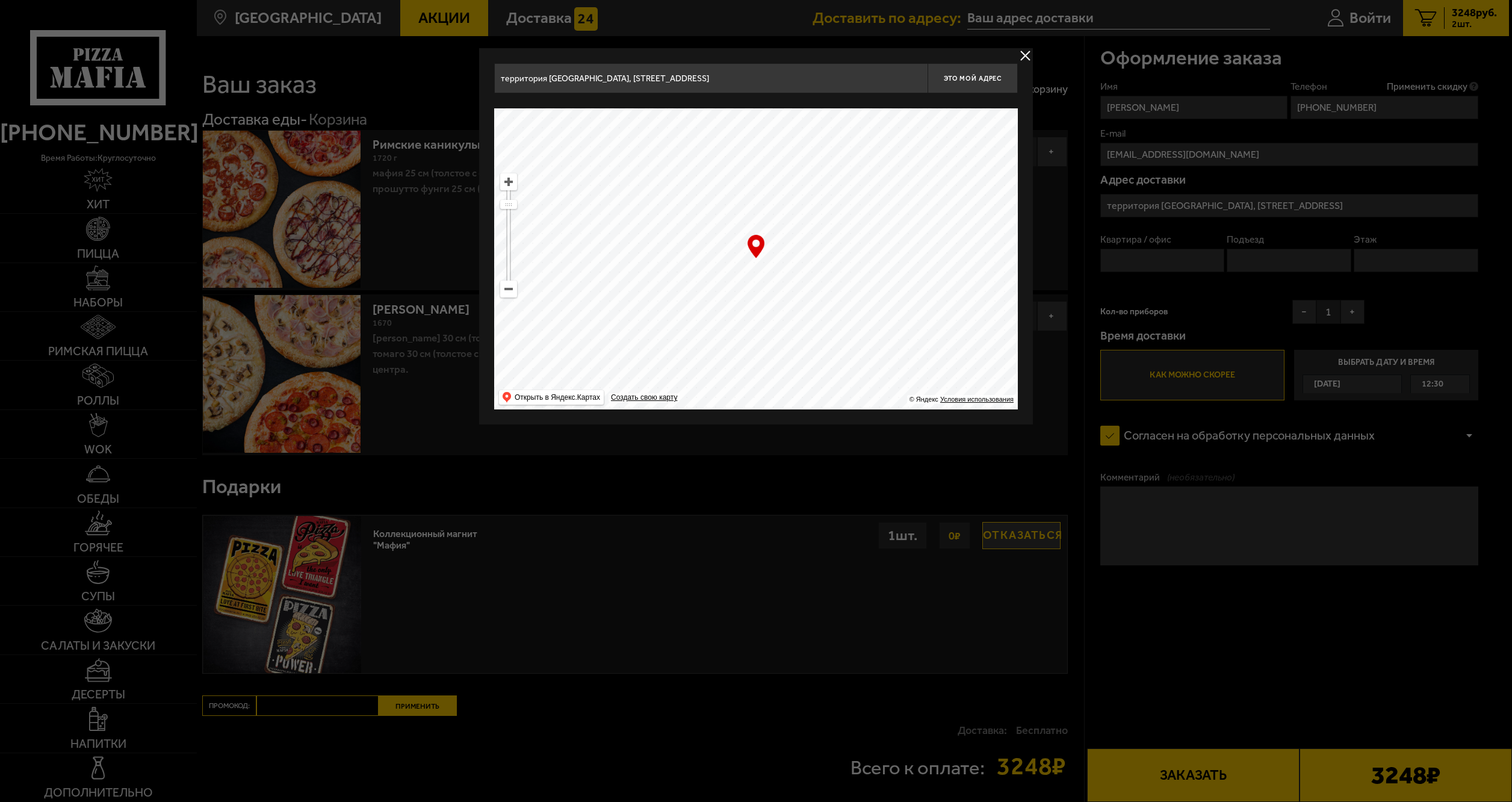
click at [696, 407] on ymaps at bounding box center [756, 259] width 524 height 301
drag, startPoint x: 762, startPoint y: 169, endPoint x: 458, endPoint y: 238, distance: 311.7
click at [458, 238] on main "[GEOGRAPHIC_DATA] Все Акции Доставка Личный кабинет Акции Доставка Доставить по…" at bounding box center [852, 453] width 1312 height 907
drag, startPoint x: 735, startPoint y: 354, endPoint x: 517, endPoint y: 179, distance: 279.6
click at [513, 175] on ymaps "… © Яндекс Условия использования Открыть в Яндекс.Картах Создать свою карту" at bounding box center [756, 259] width 524 height 301
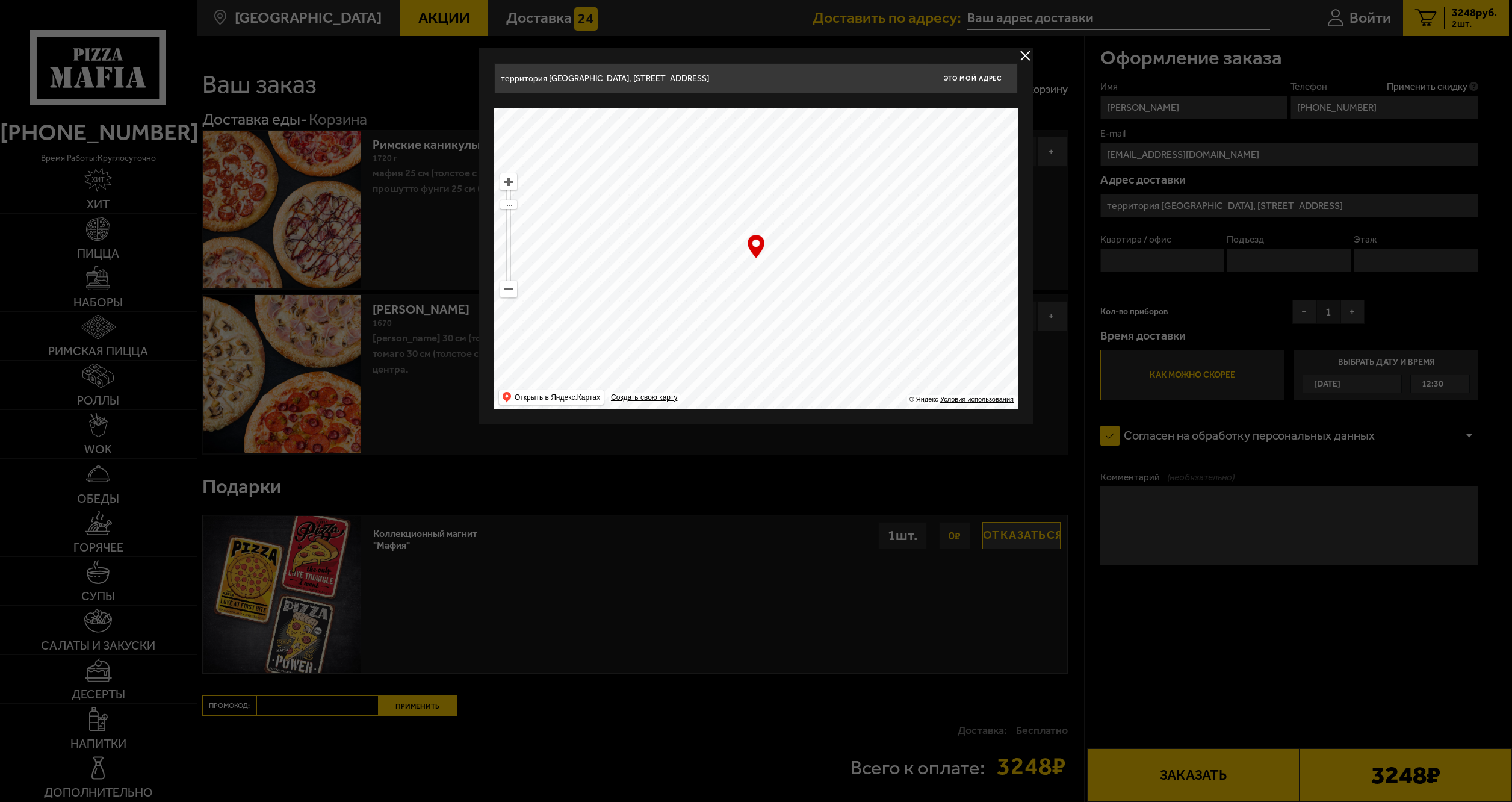
type input "[STREET_ADDRESS]"
click at [508, 183] on ymaps at bounding box center [508, 181] width 15 height 15
click at [508, 182] on ymaps at bounding box center [508, 181] width 15 height 15
click at [508, 181] on ymaps at bounding box center [508, 181] width 15 height 15
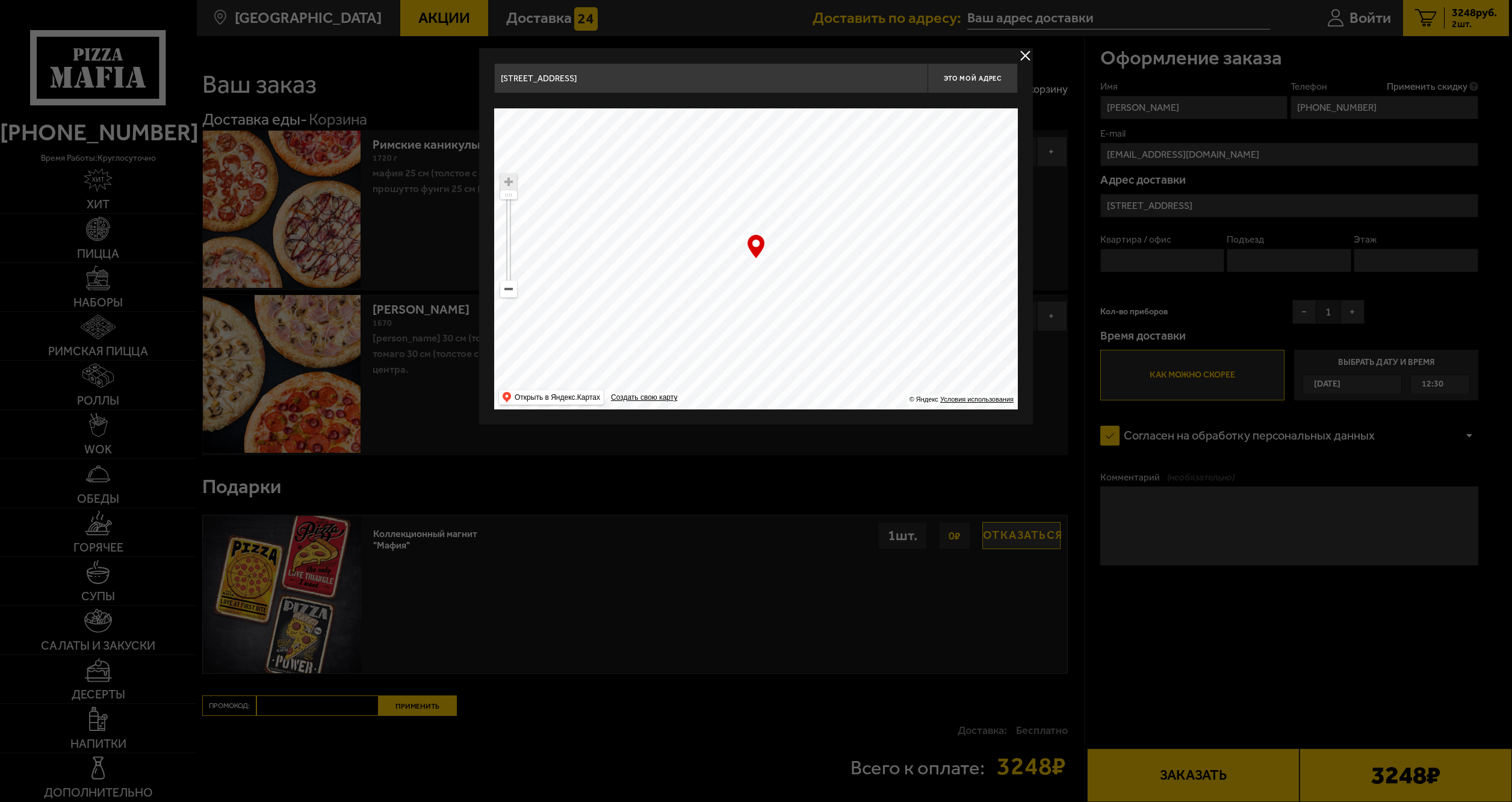
type input "[STREET_ADDRESS]"
drag, startPoint x: 818, startPoint y: 316, endPoint x: 762, endPoint y: 327, distance: 57.1
click at [762, 327] on ymaps at bounding box center [756, 259] width 524 height 301
click at [739, 263] on ymaps at bounding box center [756, 259] width 524 height 301
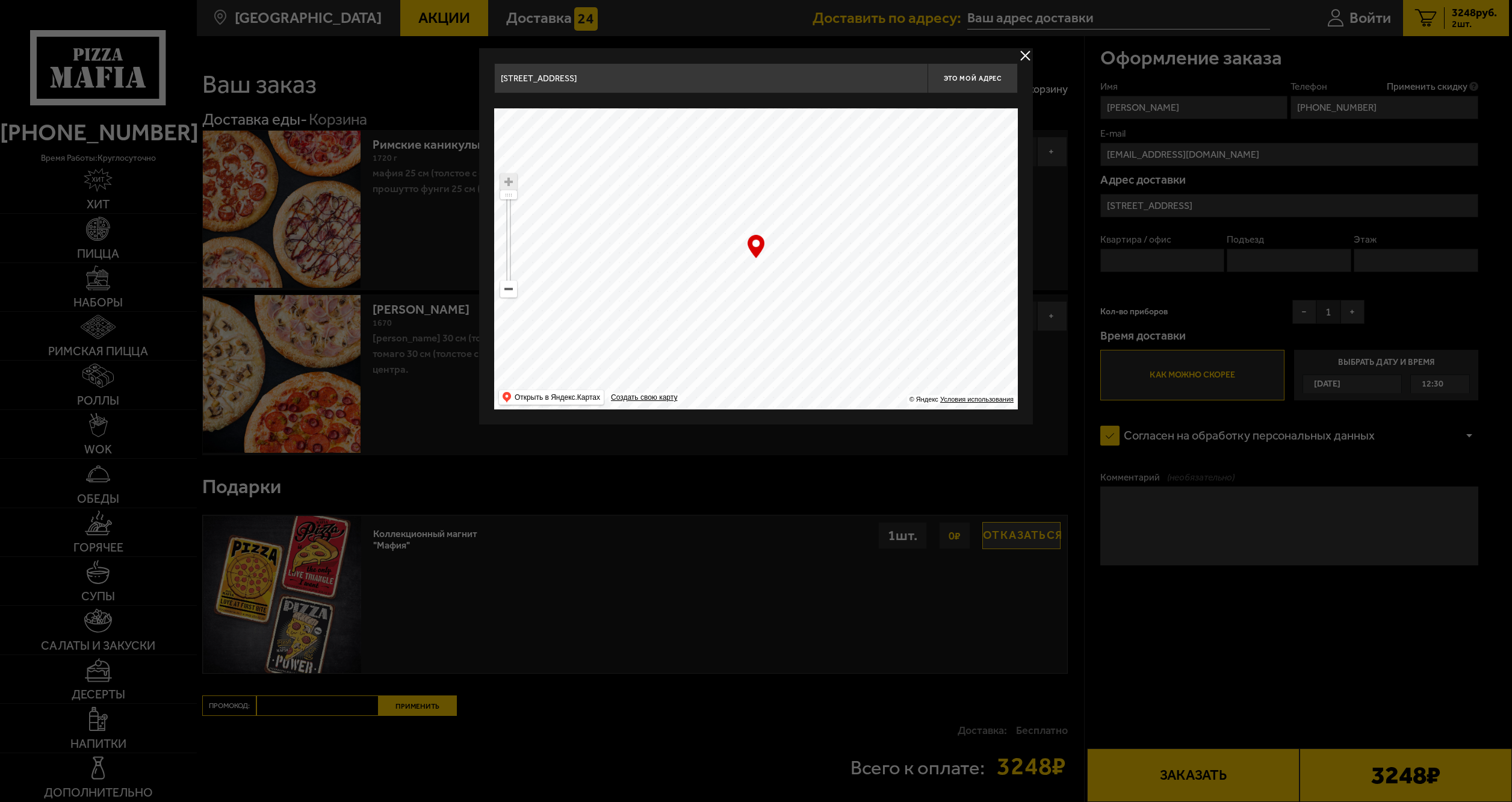
click at [756, 254] on div "… © Яндекс Условия использования Открыть в Яндекс.Картах Создать свою карту" at bounding box center [756, 259] width 524 height 301
click at [768, 287] on ymaps at bounding box center [756, 259] width 524 height 301
click at [759, 260] on ymaps at bounding box center [756, 259] width 524 height 301
click at [957, 76] on span "Это мой адрес" at bounding box center [972, 79] width 58 height 8
type input "[STREET_ADDRESS]"
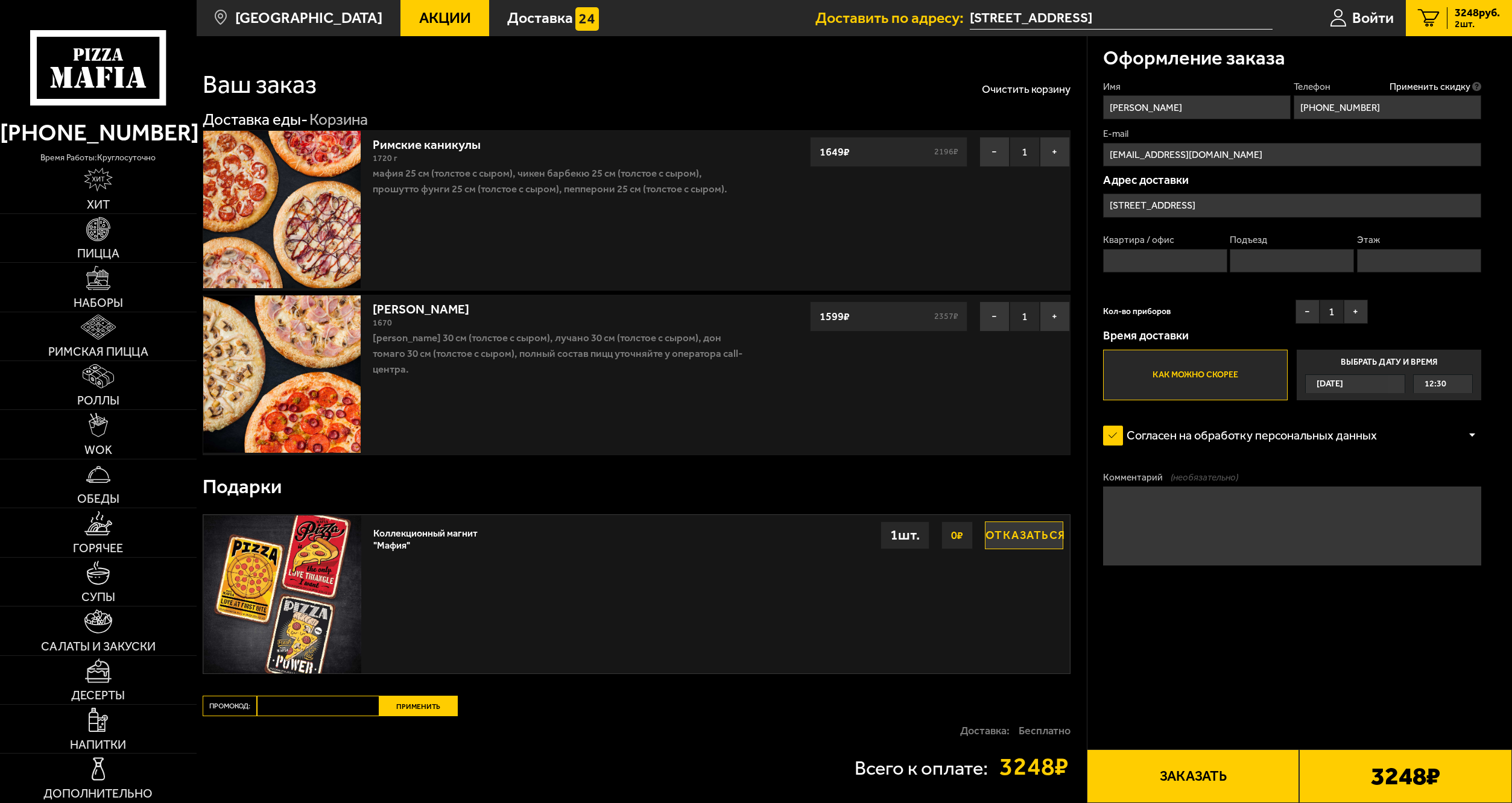
click at [1175, 774] on button "Заказать" at bounding box center [1193, 776] width 213 height 54
click at [1372, 258] on input "Этаж" at bounding box center [1419, 261] width 124 height 24
click at [1117, 262] on input "Квартира / офис" at bounding box center [1165, 261] width 124 height 24
click at [1264, 253] on input "Подъезд" at bounding box center [1291, 261] width 124 height 24
click at [1235, 771] on button "Заказать" at bounding box center [1193, 776] width 213 height 54
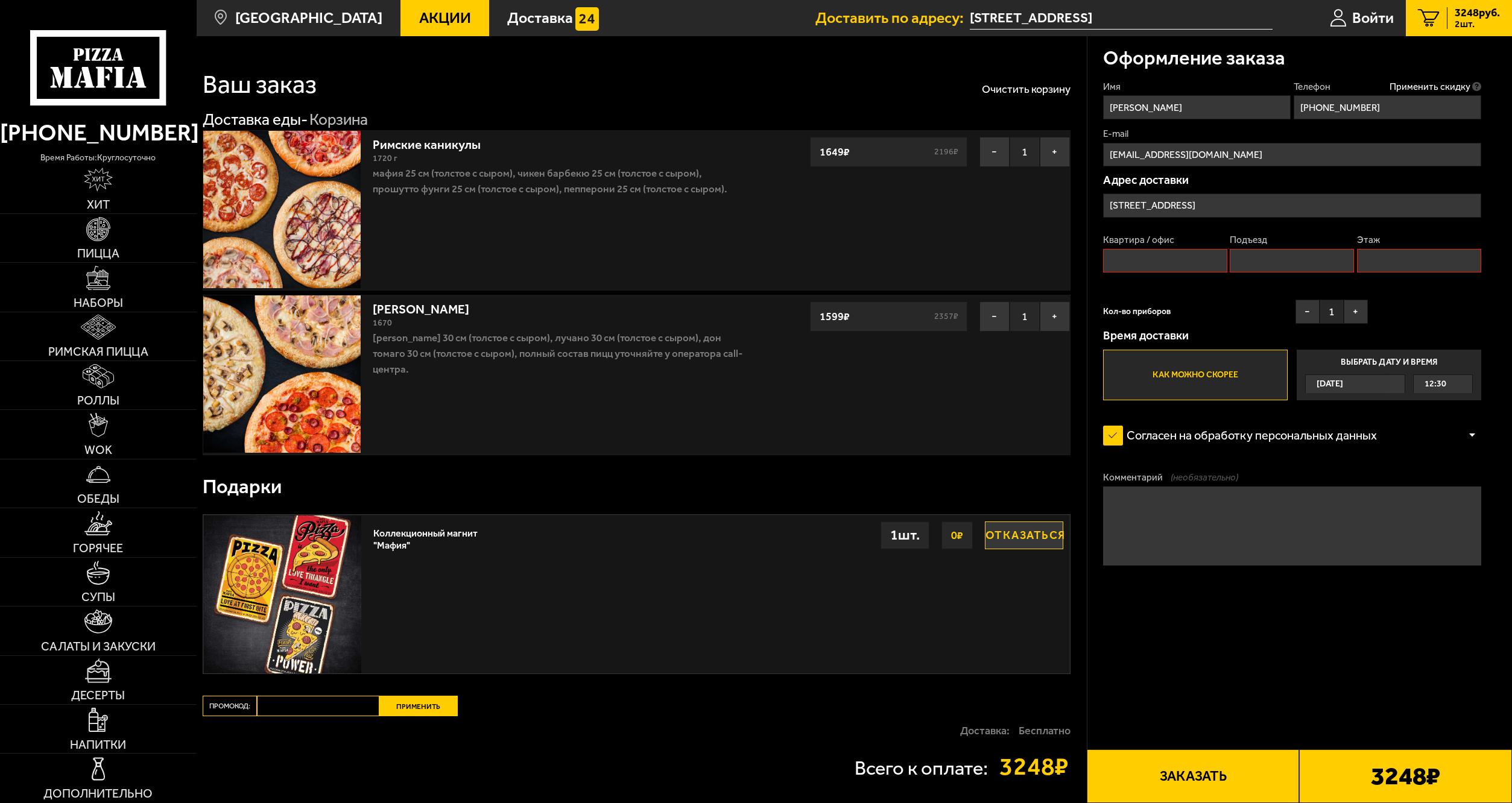
click at [1120, 261] on input "Квартира / офис" at bounding box center [1165, 261] width 124 height 24
click at [1250, 261] on input "Подъезд" at bounding box center [1291, 261] width 124 height 24
click at [1394, 262] on input "Этаж" at bounding box center [1419, 261] width 124 height 24
click at [1242, 771] on button "Заказать" at bounding box center [1193, 776] width 213 height 54
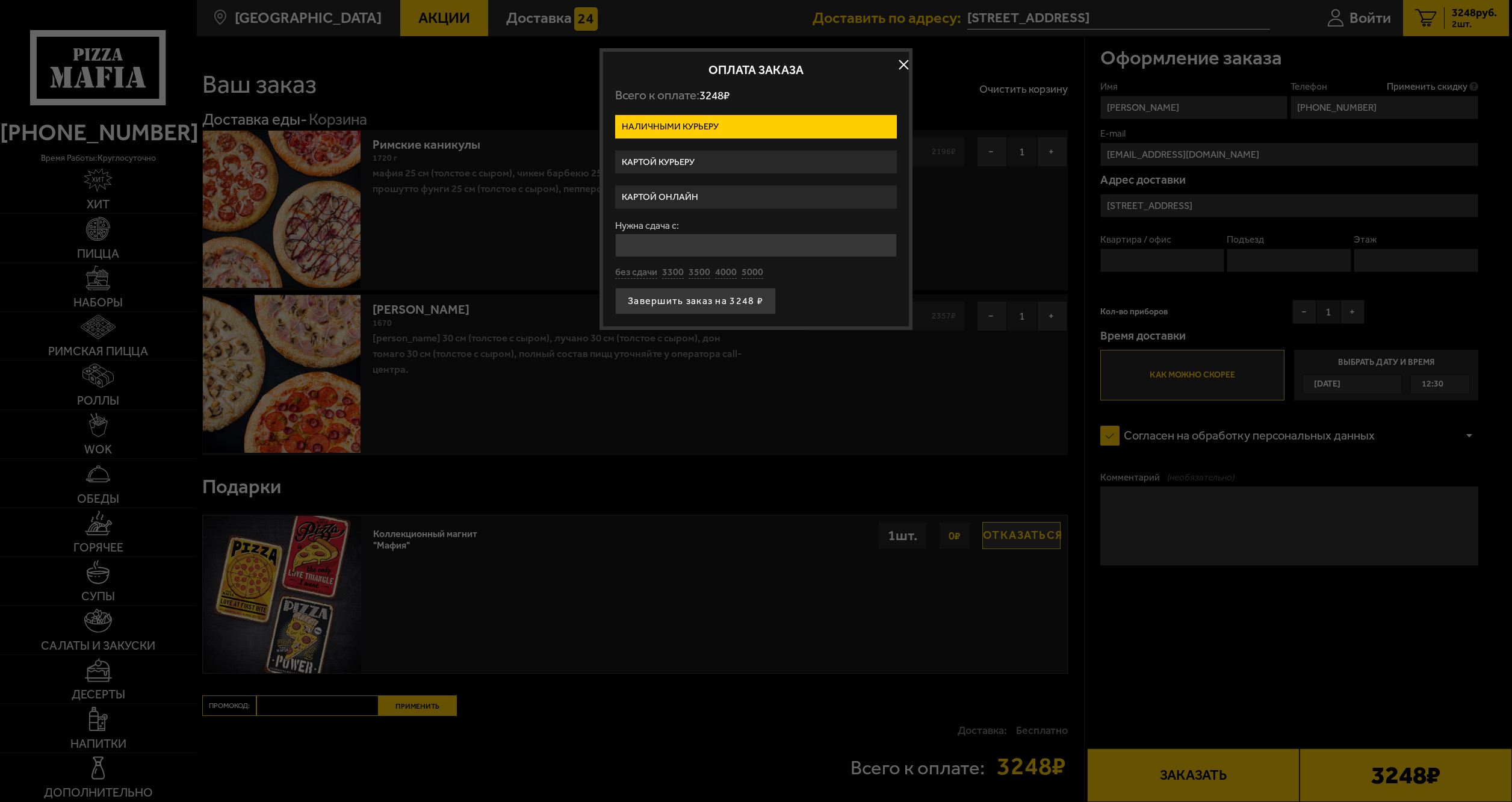
click at [712, 159] on label "Картой курьеру" at bounding box center [756, 162] width 282 height 23
click at [0, 0] on input "Картой курьеру" at bounding box center [0, 0] width 0 height 0
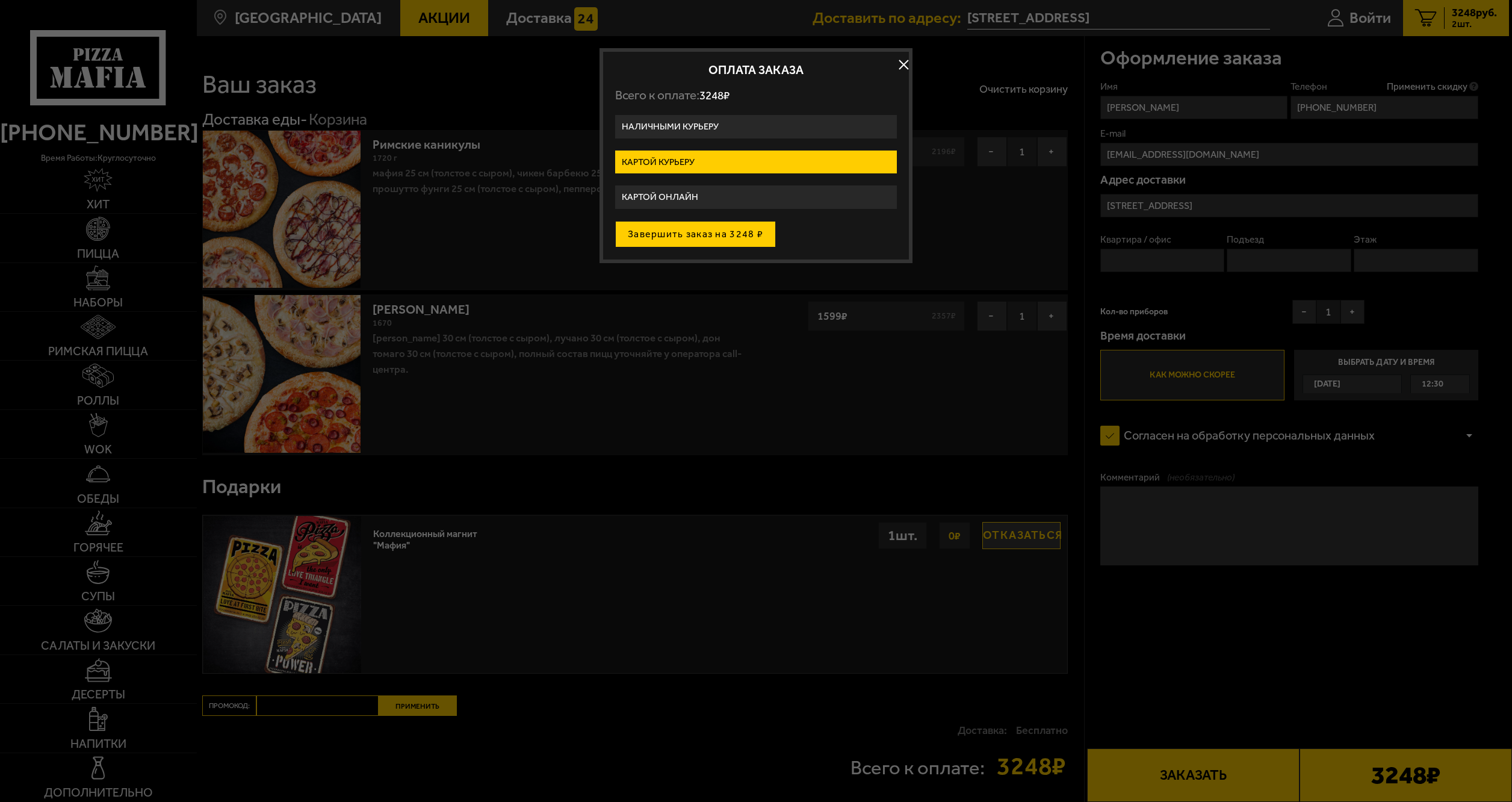
click at [712, 236] on button "Завершить заказ на 3248 ₽" at bounding box center [695, 234] width 161 height 26
